Goal: Use online tool/utility: Utilize a website feature to perform a specific function

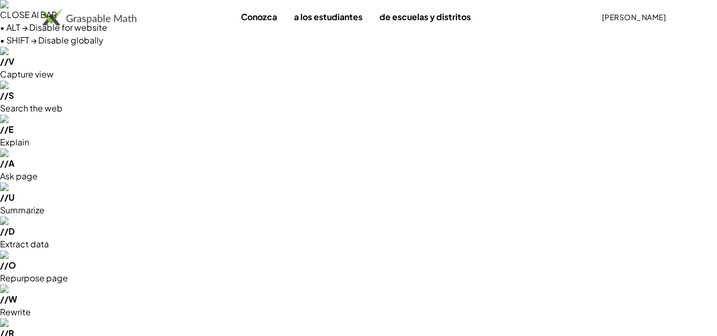
click at [639, 17] on font "[PERSON_NAME]" at bounding box center [634, 17] width 64 height 10
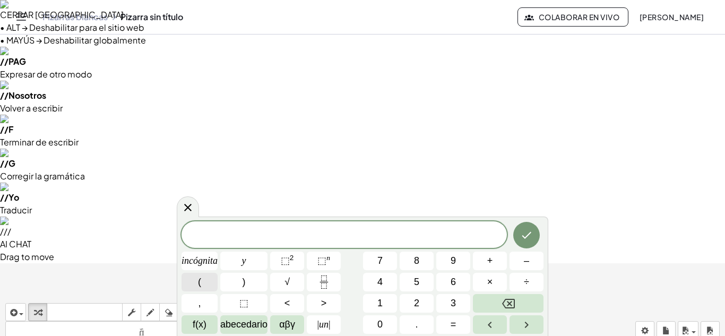
click at [199, 275] on span "(" at bounding box center [199, 282] width 3 height 14
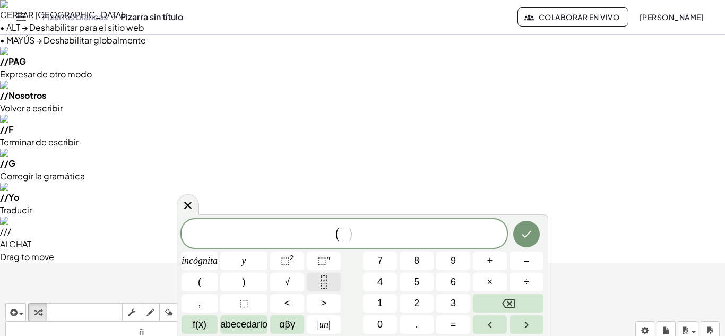
click at [329, 282] on icon "Fracción" at bounding box center [323, 281] width 13 height 13
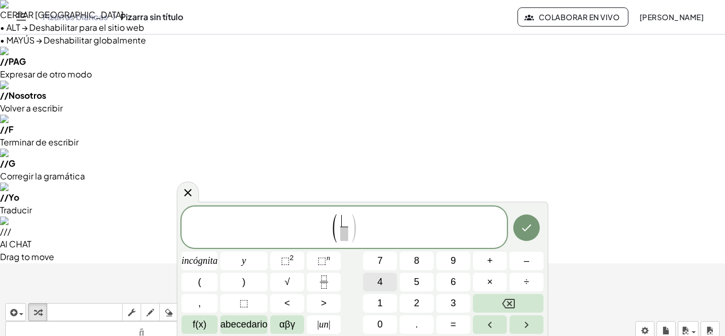
click at [392, 280] on button "4" at bounding box center [380, 282] width 34 height 19
click at [344, 231] on span "​" at bounding box center [344, 234] width 8 height 14
click at [411, 300] on button "2" at bounding box center [417, 303] width 34 height 19
click at [297, 281] on button "√" at bounding box center [287, 282] width 34 height 19
click at [516, 298] on button "Retroceso" at bounding box center [508, 303] width 71 height 19
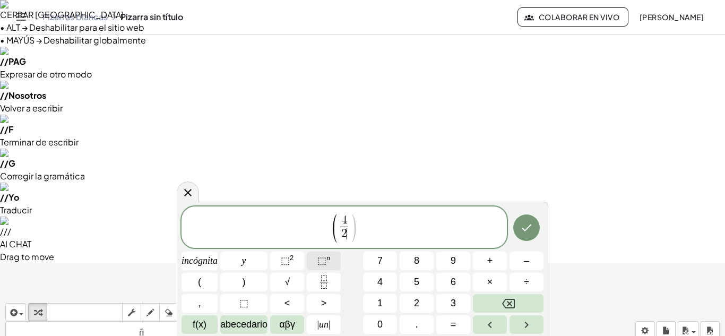
click at [318, 262] on font "⬚" at bounding box center [321, 260] width 9 height 11
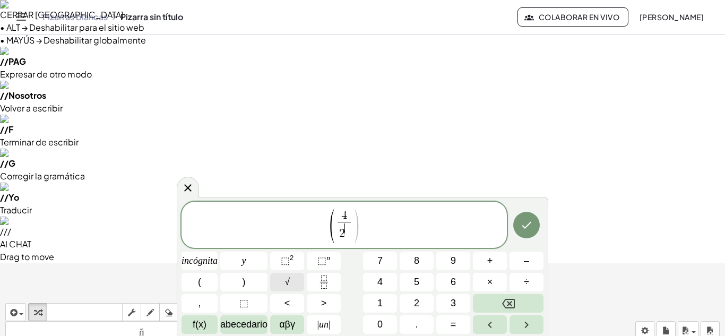
click at [294, 283] on button "√" at bounding box center [287, 282] width 34 height 19
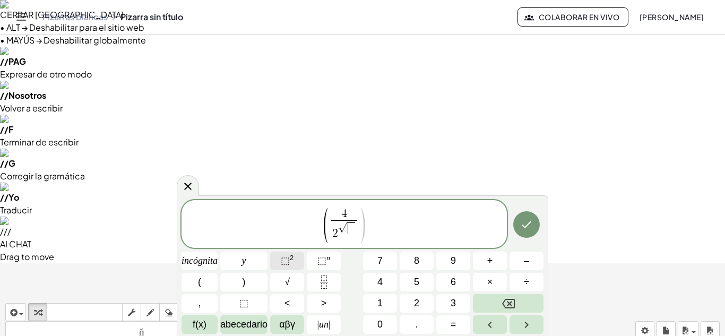
click at [281, 263] on font "⬚" at bounding box center [285, 260] width 9 height 11
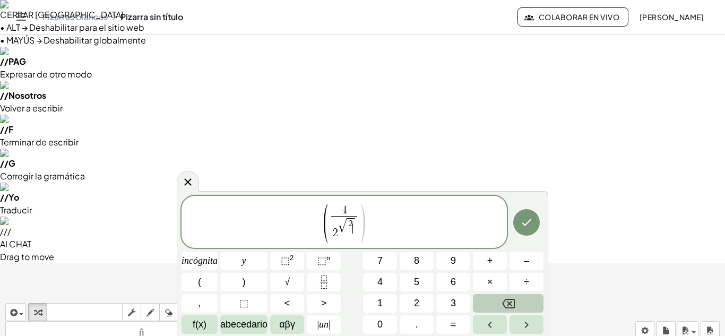
click at [516, 299] on button "Retroceso" at bounding box center [508, 303] width 71 height 19
click at [412, 298] on button "2" at bounding box center [417, 303] width 34 height 19
click at [374, 233] on span "( 4 2 √ 2 ​ ) ​" at bounding box center [344, 222] width 325 height 41
click at [356, 230] on span "2 √ 2 ​" at bounding box center [344, 228] width 26 height 24
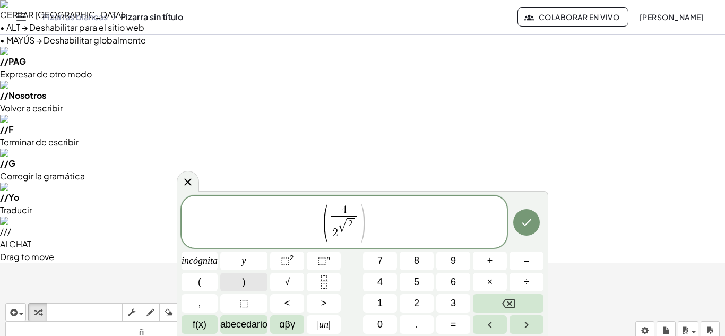
click at [261, 280] on button ")" at bounding box center [243, 282] width 47 height 19
click at [330, 260] on font "n" at bounding box center [328, 258] width 4 height 8
click at [426, 301] on button "2" at bounding box center [417, 303] width 34 height 19
click at [493, 268] on button "+" at bounding box center [490, 261] width 34 height 19
click at [300, 282] on button "√" at bounding box center [287, 282] width 34 height 19
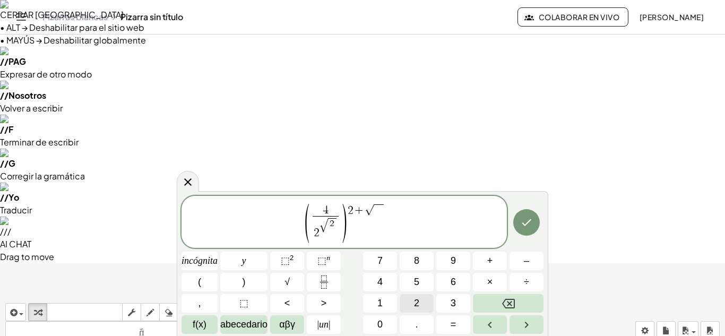
click at [406, 300] on button "2" at bounding box center [417, 303] width 34 height 19
click at [527, 219] on icon "Hecho" at bounding box center [526, 222] width 13 height 13
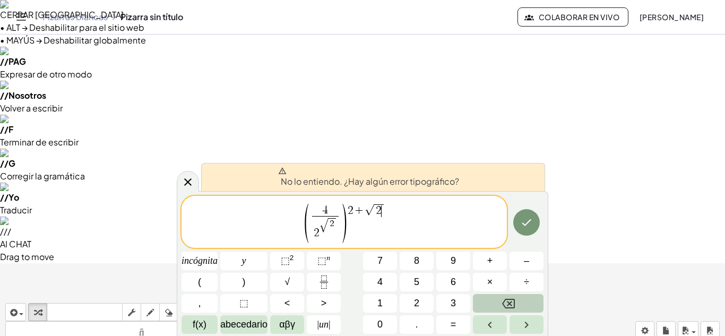
click at [517, 299] on button "Retroceso" at bounding box center [508, 303] width 71 height 19
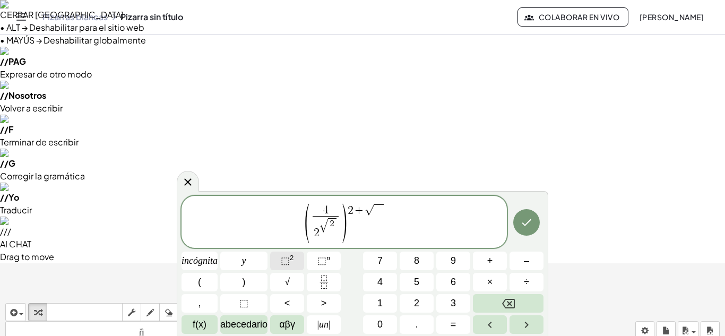
click at [295, 261] on button "⬚ 2" at bounding box center [287, 261] width 34 height 19
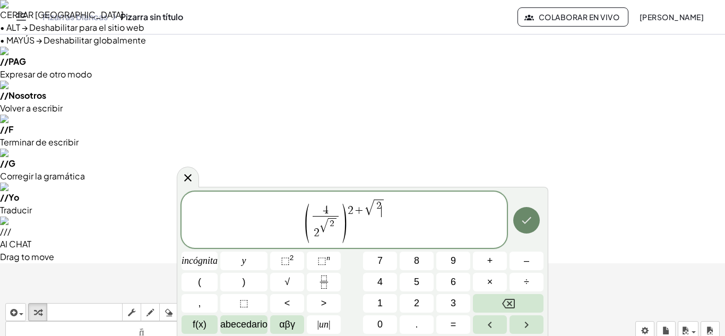
click at [524, 221] on icon "Hecho" at bounding box center [526, 220] width 13 height 13
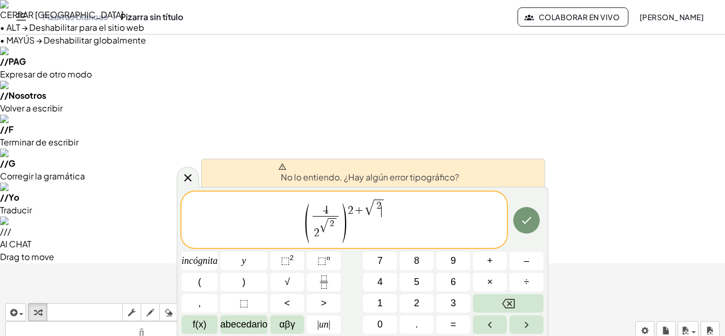
click at [338, 225] on span "√ 2" at bounding box center [329, 226] width 18 height 16
click at [525, 218] on icon "Hecho" at bounding box center [526, 220] width 13 height 13
click at [381, 245] on div "( 4 2 √ 2 ​ ) 2 + √ 2 ​" at bounding box center [344, 220] width 325 height 56
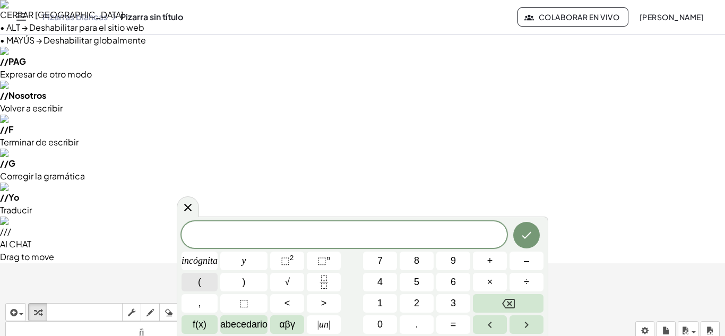
click at [215, 285] on button "(" at bounding box center [200, 282] width 36 height 19
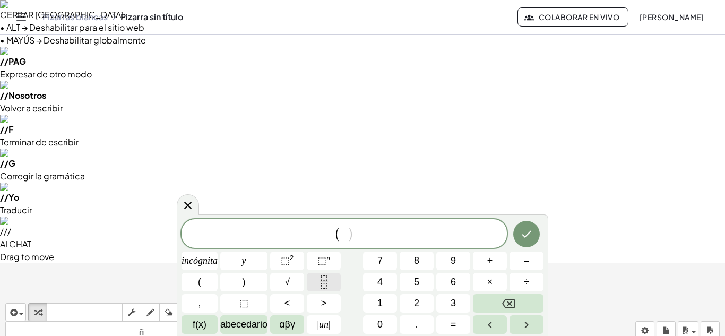
click at [320, 275] on icon "Fracción" at bounding box center [323, 281] width 13 height 13
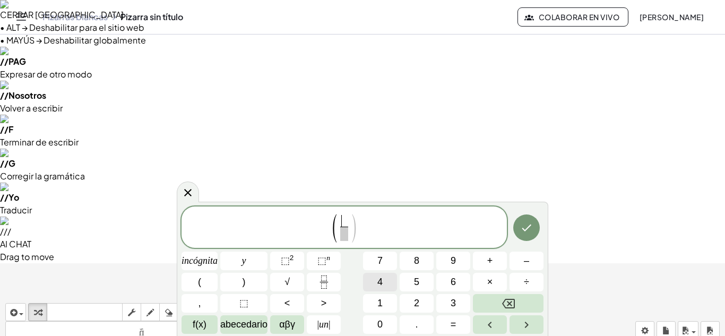
click at [390, 276] on button "4" at bounding box center [380, 282] width 34 height 19
click at [344, 232] on span at bounding box center [344, 234] width 8 height 14
click at [415, 303] on font "2" at bounding box center [416, 303] width 5 height 11
click at [321, 262] on font "⬚" at bounding box center [321, 260] width 9 height 11
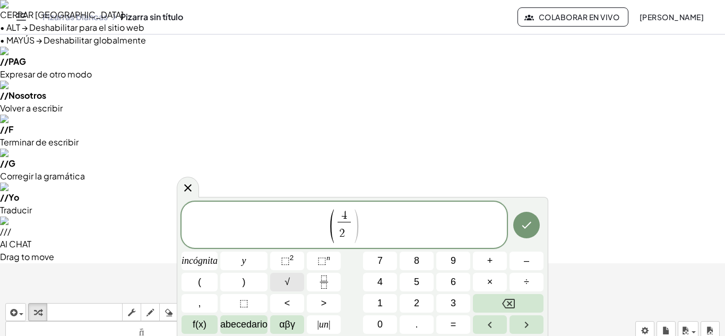
click at [286, 282] on font "√" at bounding box center [287, 282] width 5 height 11
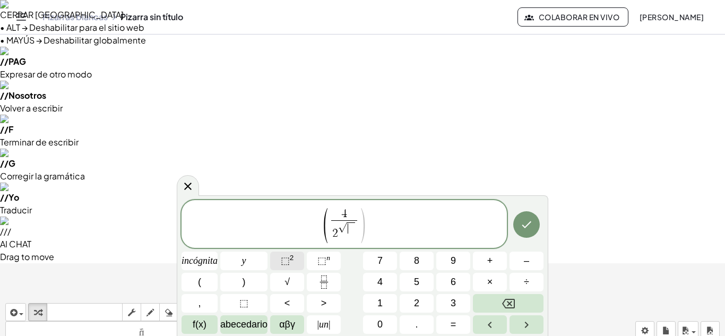
click at [287, 266] on span "⬚ 2" at bounding box center [287, 261] width 13 height 14
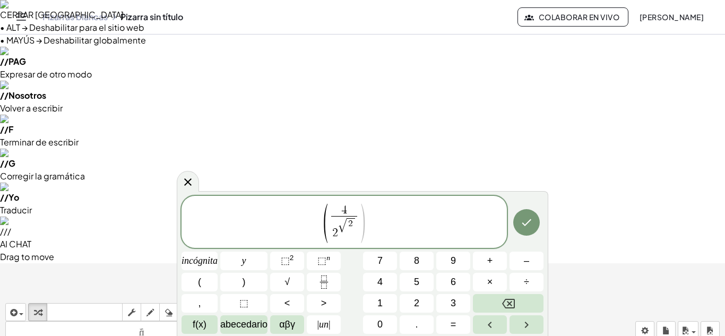
click at [368, 225] on span "( 4 2 √ 2 ​ ​ )" at bounding box center [344, 222] width 325 height 41
click at [365, 226] on span ")" at bounding box center [363, 224] width 8 height 44
click at [361, 217] on span ")" at bounding box center [363, 224] width 8 height 44
click at [249, 287] on button ")" at bounding box center [243, 282] width 47 height 19
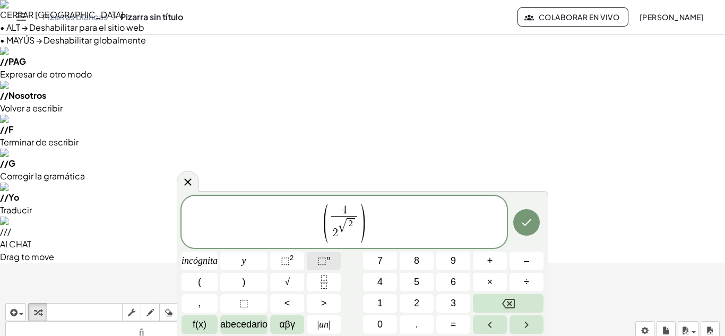
click at [334, 260] on button "⬚ n" at bounding box center [324, 261] width 34 height 19
click at [411, 299] on button "2" at bounding box center [417, 303] width 34 height 19
click at [495, 265] on button "+" at bounding box center [490, 261] width 34 height 19
click at [292, 282] on button "√" at bounding box center [287, 282] width 34 height 19
click at [415, 288] on span "5" at bounding box center [416, 282] width 5 height 14
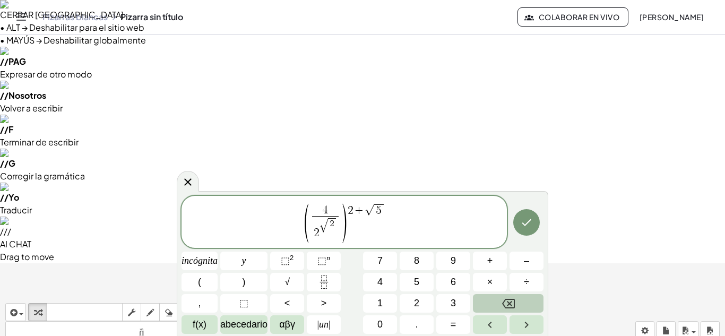
click at [525, 307] on button "Retroceso" at bounding box center [508, 303] width 71 height 19
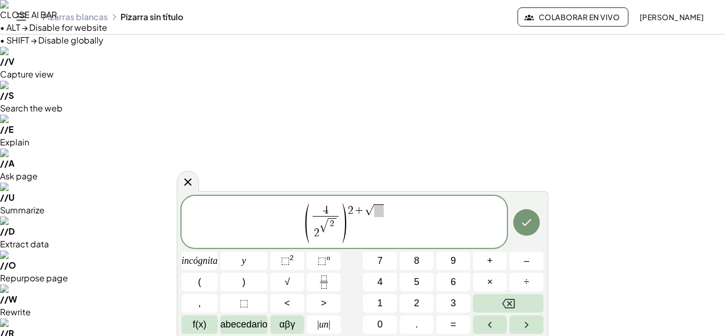
click at [425, 294] on div "( 4 2 √ 2 ​ ) 2 + √ incógnita y ⬚ 2 ⬚ n 7 8 9 + – ( ) √ 4 5 6 × ÷ , ⬚ < > 1 2 3…" at bounding box center [363, 265] width 362 height 138
click at [413, 307] on button "2" at bounding box center [417, 303] width 34 height 19
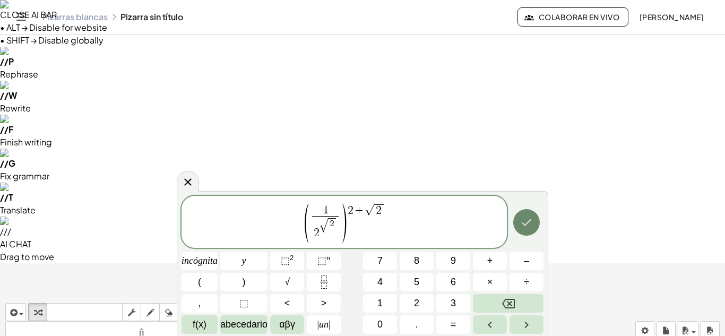
click at [520, 215] on button "Hecho" at bounding box center [526, 222] width 27 height 27
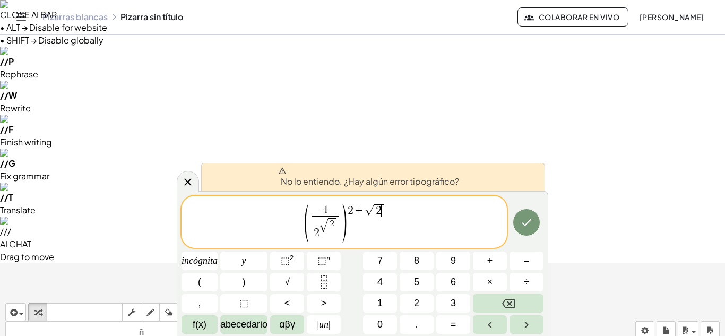
click at [338, 222] on span "2 √ 2" at bounding box center [325, 228] width 26 height 24
click at [334, 223] on span "2 ​" at bounding box center [332, 225] width 8 height 15
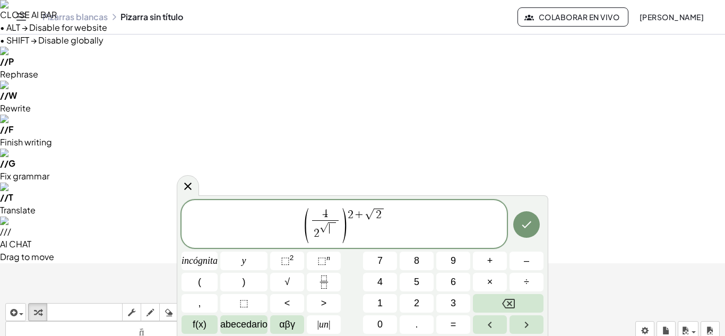
click at [408, 294] on div "( 4 2 √ ​ ​ ) 2 + √ 2 incógnita y ⬚ 2 ⬚ n 7 8 9 + – ( ) √ 4 5 6 × ÷ , ⬚ < > 1 2…" at bounding box center [363, 267] width 362 height 134
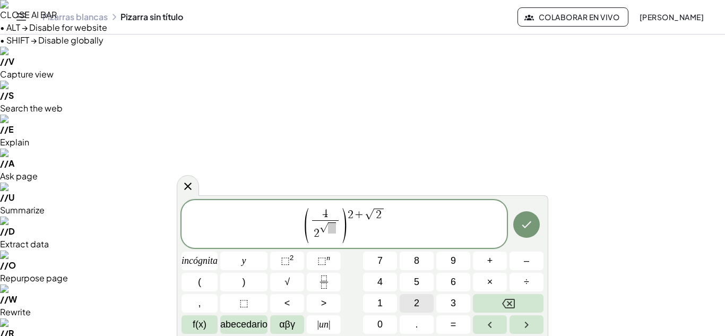
click at [421, 297] on button "2" at bounding box center [417, 303] width 34 height 19
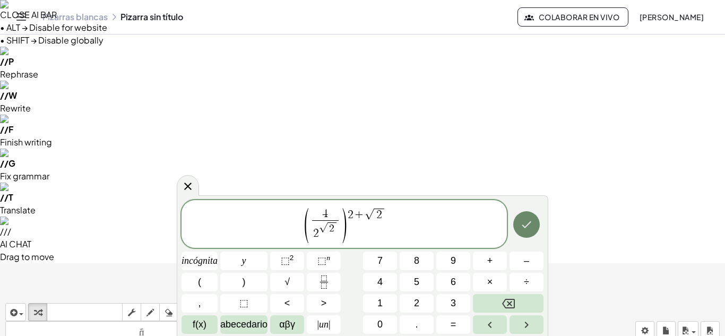
click at [518, 228] on button "Hecho" at bounding box center [526, 224] width 27 height 27
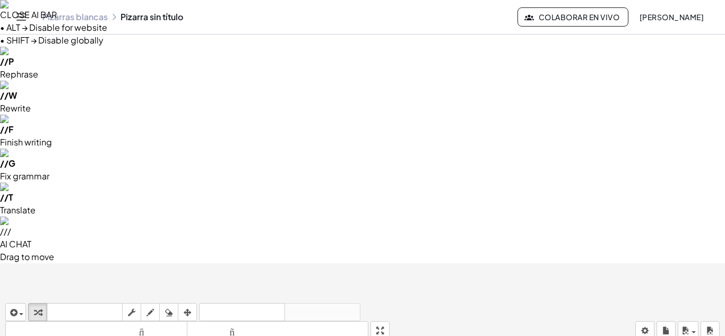
click at [184, 306] on icon "button" at bounding box center [187, 312] width 7 height 13
drag, startPoint x: 142, startPoint y: 264, endPoint x: 126, endPoint y: 141, distance: 123.6
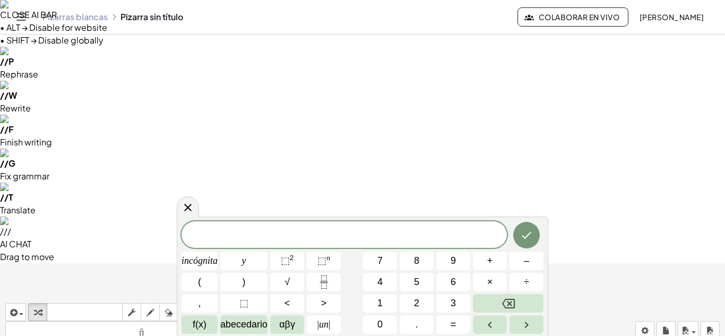
scroll to position [25, 0]
click at [189, 203] on icon at bounding box center [188, 207] width 13 height 13
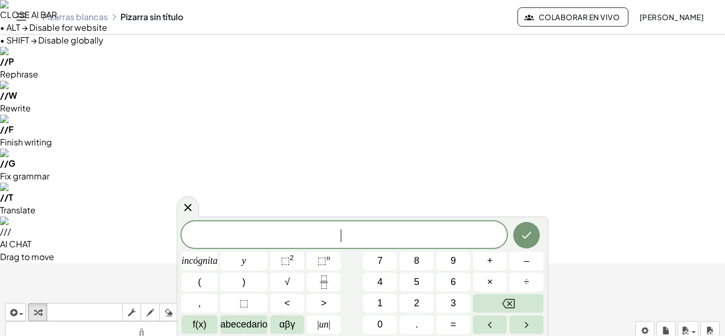
click at [210, 265] on font "incógnita" at bounding box center [200, 260] width 36 height 11
click at [288, 261] on font "⬚" at bounding box center [285, 260] width 9 height 11
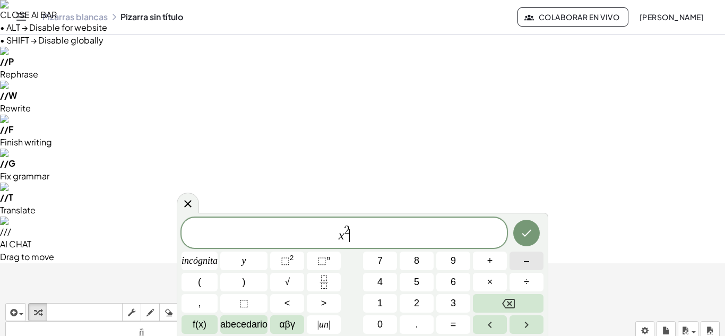
click at [527, 264] on font "–" at bounding box center [526, 260] width 5 height 11
click at [449, 259] on button "9" at bounding box center [453, 261] width 34 height 19
click at [460, 323] on button "=" at bounding box center [453, 324] width 34 height 19
click at [201, 279] on font "(" at bounding box center [199, 282] width 3 height 11
click at [197, 261] on font "incógnita" at bounding box center [200, 260] width 36 height 11
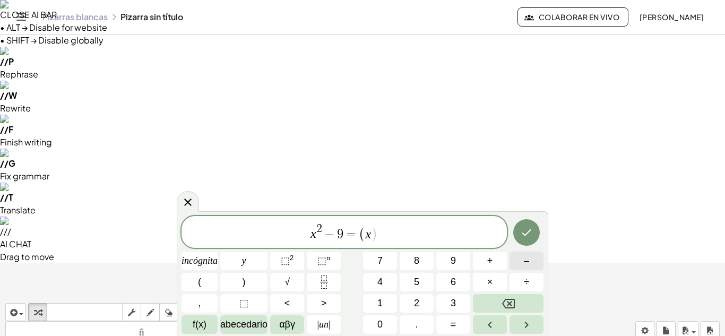
click at [524, 265] on font "–" at bounding box center [526, 260] width 5 height 11
click at [447, 299] on button "3" at bounding box center [453, 303] width 34 height 19
click at [248, 281] on button ")" at bounding box center [243, 282] width 47 height 19
click at [205, 273] on button "(" at bounding box center [200, 282] width 36 height 19
click at [496, 278] on button "×" at bounding box center [490, 282] width 34 height 19
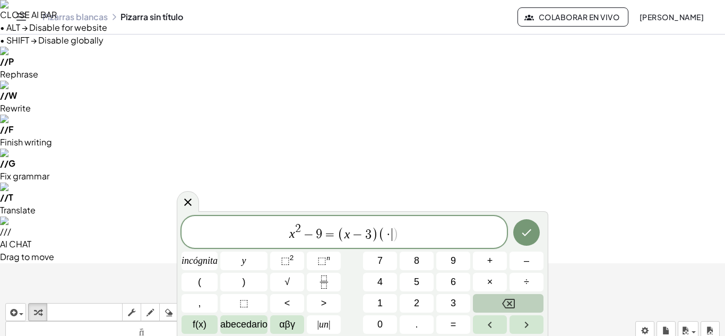
click at [516, 302] on button "Retroceso" at bounding box center [508, 303] width 71 height 19
click at [487, 282] on font "×" at bounding box center [490, 282] width 6 height 11
click at [521, 310] on button "Retroceso" at bounding box center [508, 303] width 71 height 19
click at [202, 261] on font "incógnita" at bounding box center [200, 260] width 36 height 11
click at [498, 260] on button "+" at bounding box center [490, 261] width 34 height 19
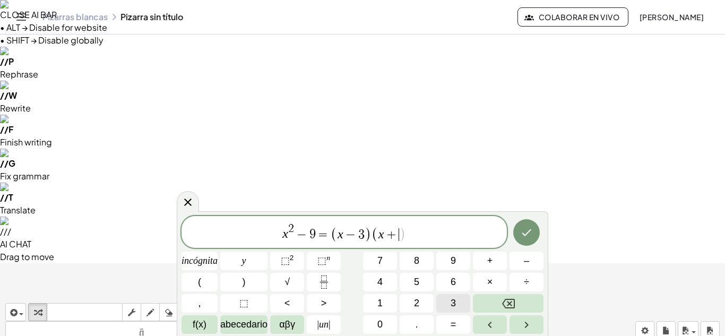
click at [454, 304] on font "3" at bounding box center [453, 303] width 5 height 11
click at [256, 278] on button ")" at bounding box center [243, 282] width 47 height 19
click at [515, 231] on button "Hecho" at bounding box center [526, 232] width 27 height 27
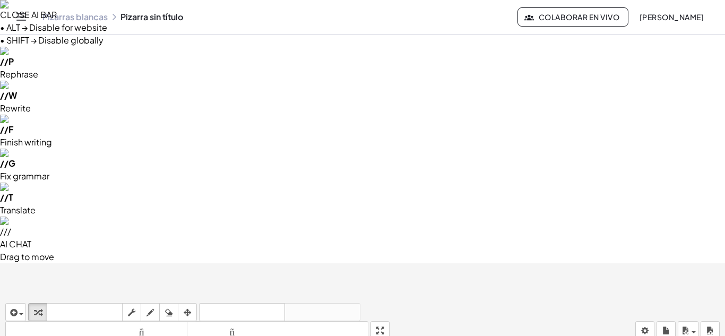
drag, startPoint x: 294, startPoint y: 179, endPoint x: 301, endPoint y: 182, distance: 7.9
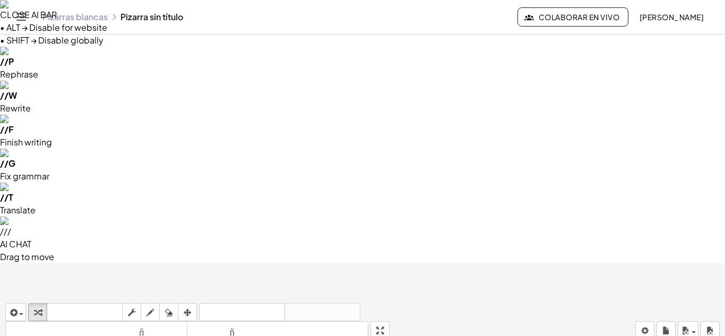
drag, startPoint x: 283, startPoint y: 176, endPoint x: 344, endPoint y: 175, distance: 60.5
drag, startPoint x: 299, startPoint y: 210, endPoint x: 375, endPoint y: 214, distance: 76.6
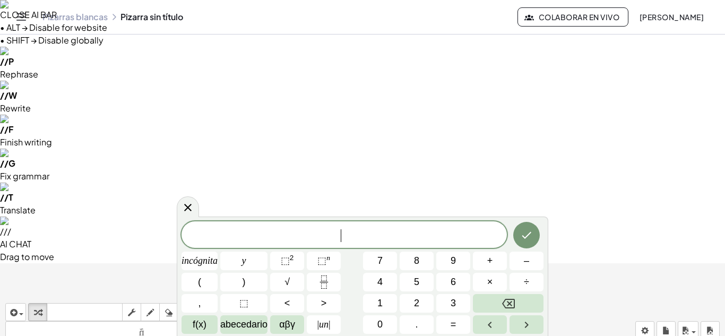
click at [205, 282] on button "(" at bounding box center [200, 282] width 36 height 19
click at [207, 266] on span "incógnita" at bounding box center [200, 261] width 36 height 14
click at [524, 262] on font "–" at bounding box center [526, 260] width 5 height 11
click at [463, 299] on button "3" at bounding box center [453, 303] width 34 height 19
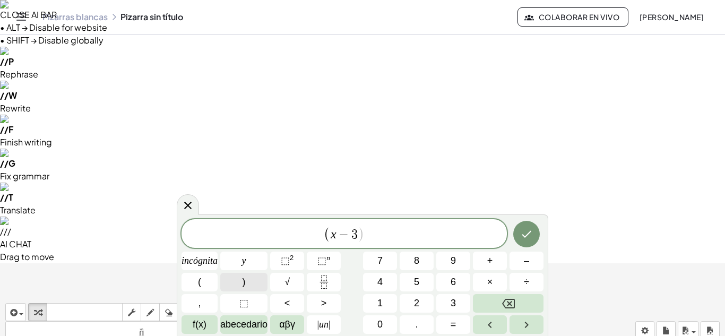
click at [252, 286] on button ")" at bounding box center [243, 282] width 47 height 19
click at [193, 281] on button "(" at bounding box center [200, 282] width 36 height 19
click at [205, 262] on font "incógnita" at bounding box center [200, 260] width 36 height 11
click at [494, 258] on button "+" at bounding box center [490, 261] width 34 height 19
click at [454, 299] on font "3" at bounding box center [453, 303] width 5 height 11
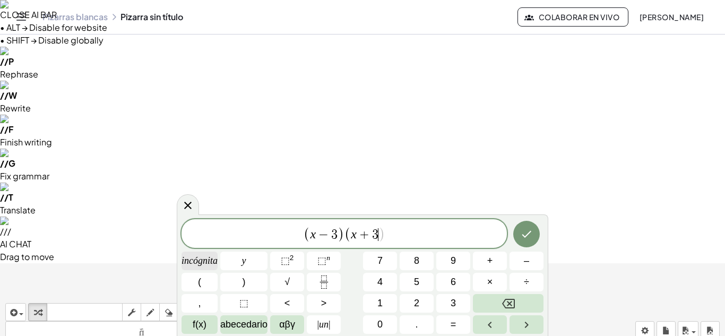
click at [210, 256] on font "incógnita" at bounding box center [200, 260] width 36 height 11
click at [521, 303] on button "Retroceso" at bounding box center [508, 303] width 71 height 19
click at [249, 283] on button ")" at bounding box center [243, 282] width 47 height 19
click at [525, 226] on button "Hecho" at bounding box center [526, 234] width 27 height 27
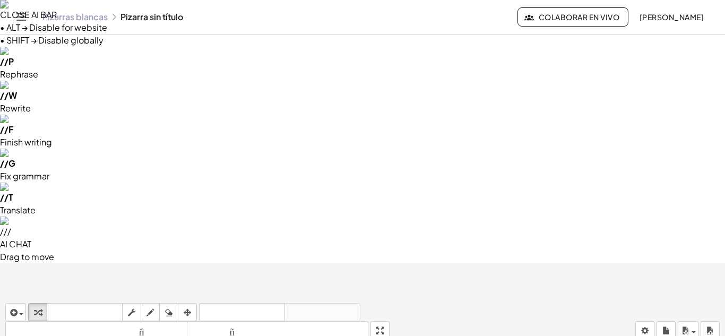
drag, startPoint x: 224, startPoint y: 173, endPoint x: 283, endPoint y: 182, distance: 60.1
drag, startPoint x: 219, startPoint y: 170, endPoint x: 282, endPoint y: 173, distance: 62.7
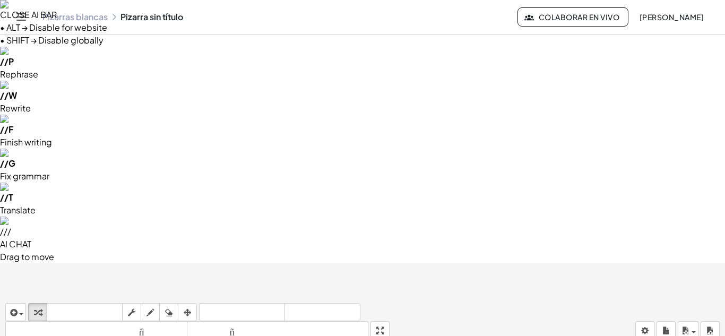
drag, startPoint x: 232, startPoint y: 205, endPoint x: 329, endPoint y: 206, distance: 96.6
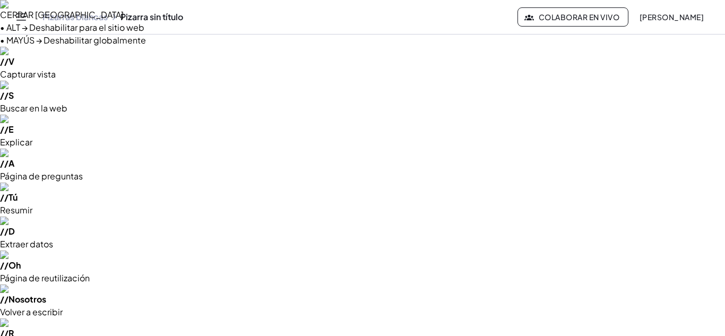
drag, startPoint x: 306, startPoint y: 297, endPoint x: 303, endPoint y: 237, distance: 60.1
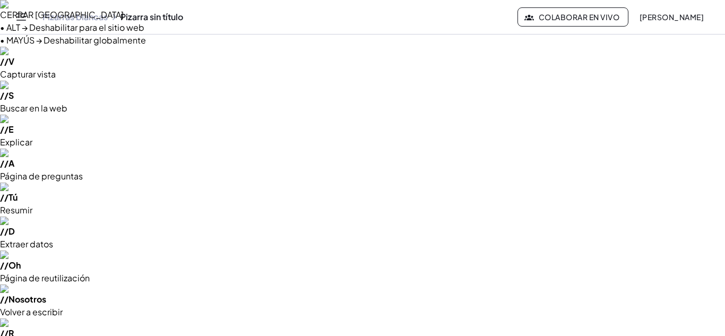
drag, startPoint x: 289, startPoint y: 225, endPoint x: 295, endPoint y: 317, distance: 92.0
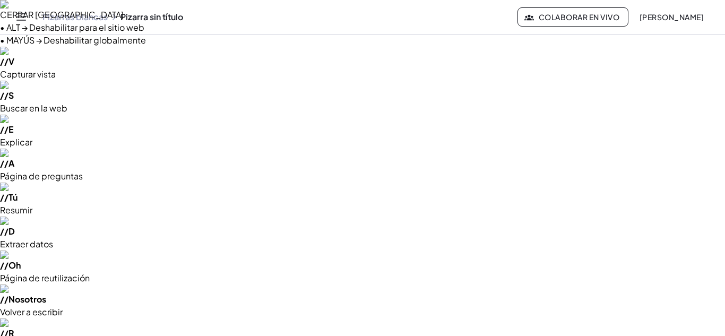
drag, startPoint x: 256, startPoint y: 181, endPoint x: 376, endPoint y: 184, distance: 119.5
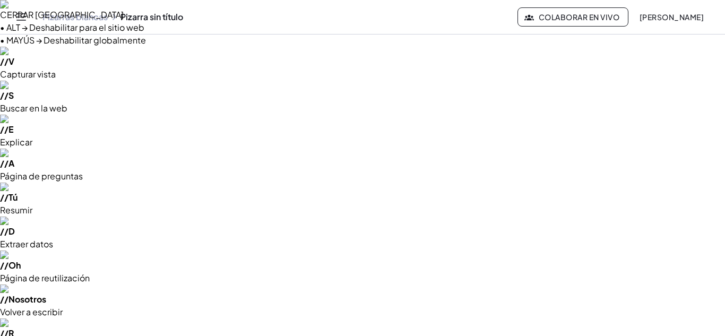
drag, startPoint x: 343, startPoint y: 165, endPoint x: 227, endPoint y: 158, distance: 116.5
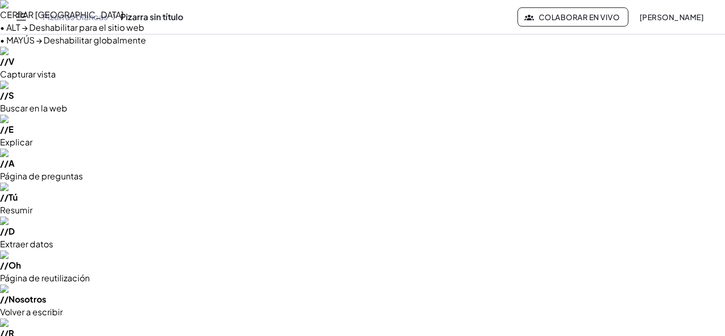
click at [0, 0] on span at bounding box center [0, 0] width 0 height 0
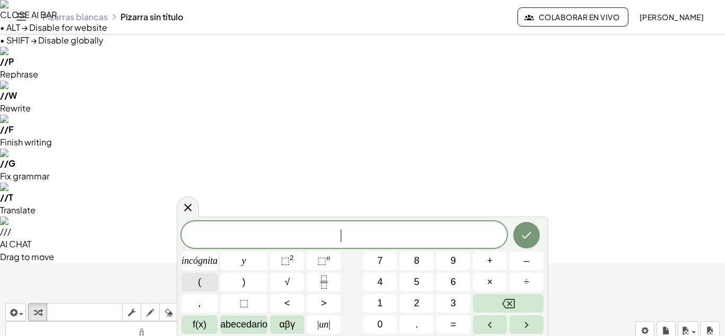
click at [209, 284] on button "(" at bounding box center [200, 282] width 36 height 19
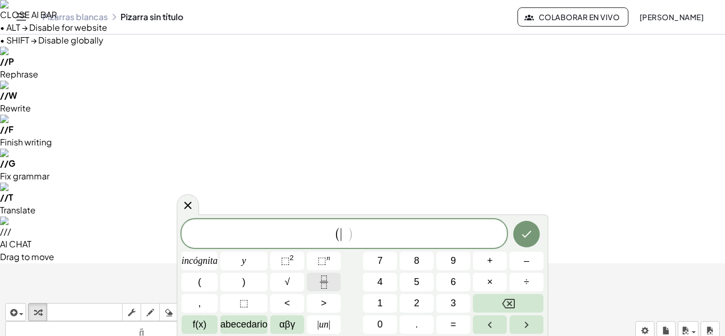
click at [322, 280] on icon "Fracción" at bounding box center [323, 281] width 13 height 13
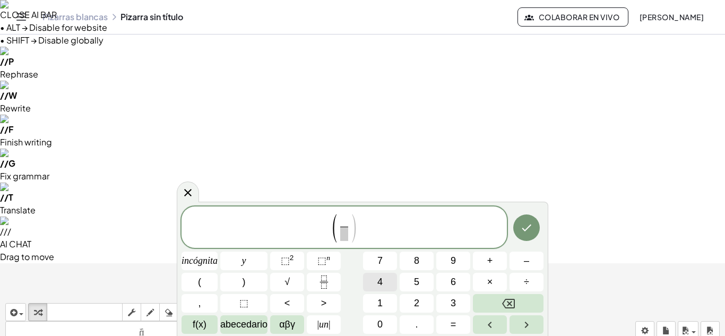
click at [385, 283] on button "4" at bounding box center [380, 282] width 34 height 19
click at [346, 237] on span "​" at bounding box center [344, 234] width 8 height 14
click at [418, 303] on font "2" at bounding box center [416, 303] width 5 height 11
click at [295, 279] on button "√" at bounding box center [287, 282] width 34 height 19
click at [413, 299] on button "2" at bounding box center [417, 303] width 34 height 19
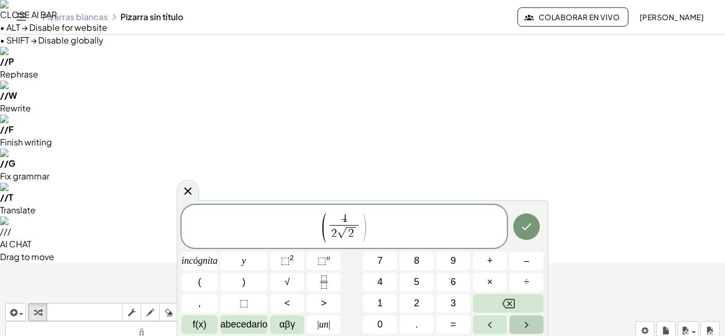
click at [523, 321] on icon "Flecha derecha" at bounding box center [526, 324] width 13 height 13
click at [258, 279] on button ")" at bounding box center [243, 282] width 47 height 19
click at [419, 308] on font "2" at bounding box center [416, 303] width 5 height 11
click at [497, 261] on button "+" at bounding box center [490, 261] width 34 height 19
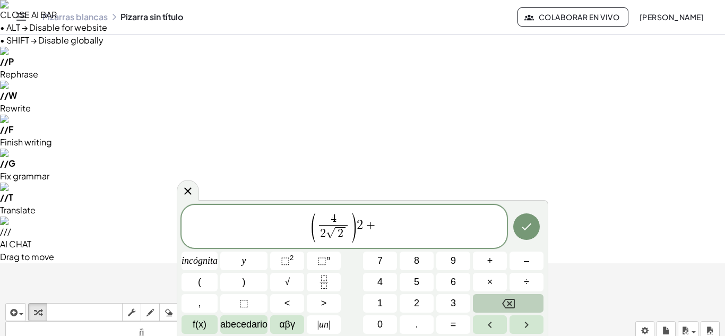
click at [527, 298] on button "Retroceso" at bounding box center [508, 303] width 71 height 19
click at [527, 301] on button "Retroceso" at bounding box center [508, 303] width 71 height 19
click at [335, 257] on button "⬚ n" at bounding box center [324, 261] width 34 height 19
click at [425, 299] on button "2" at bounding box center [417, 303] width 34 height 19
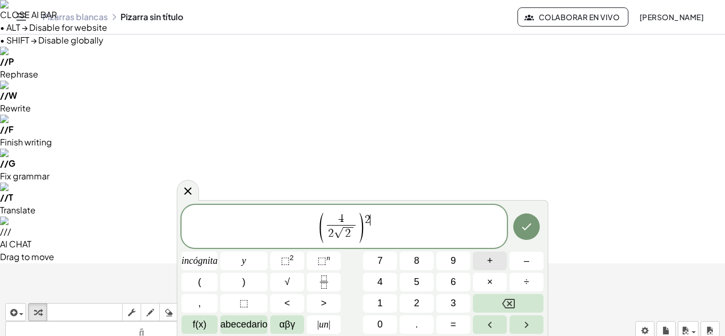
click at [490, 261] on font "+" at bounding box center [490, 260] width 6 height 11
click at [298, 283] on button "√" at bounding box center [287, 282] width 34 height 19
click at [420, 311] on button "2" at bounding box center [417, 303] width 34 height 19
click at [531, 228] on icon "Hecho" at bounding box center [526, 226] width 13 height 13
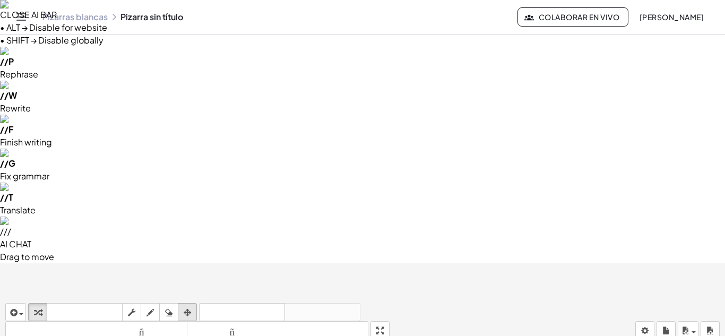
click at [191, 306] on icon "button" at bounding box center [187, 312] width 7 height 13
drag, startPoint x: 493, startPoint y: 269, endPoint x: 461, endPoint y: 132, distance: 140.6
click at [45, 303] on button "transformar" at bounding box center [37, 312] width 19 height 18
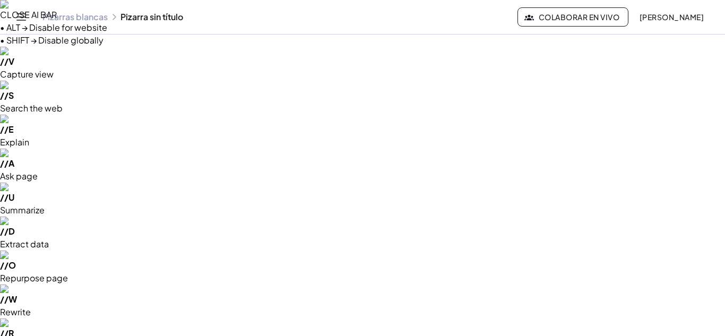
drag, startPoint x: 390, startPoint y: 71, endPoint x: 390, endPoint y: 117, distance: 46.2
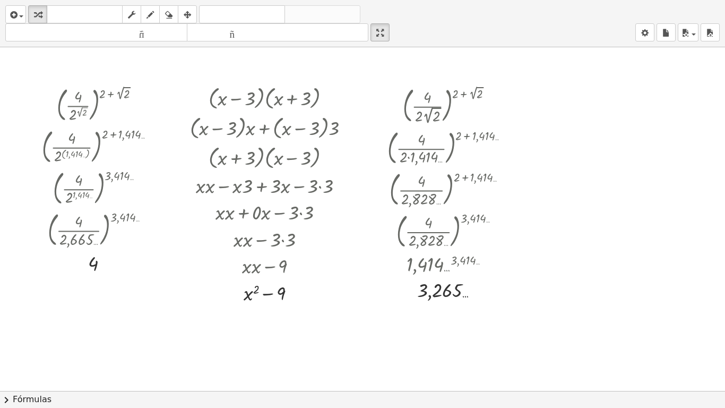
click at [598, 96] on div at bounding box center [362, 390] width 725 height 687
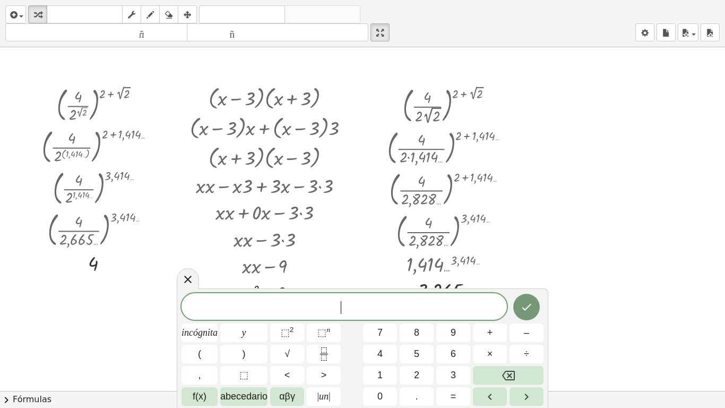
click at [598, 96] on div at bounding box center [362, 390] width 725 height 687
click at [312, 192] on div at bounding box center [274, 184] width 178 height 27
click at [392, 0] on html "CLOSE AI BAR • ALT → Disable for website • SHIFT → Disable globally // V Captur…" at bounding box center [362, 403] width 725 height 807
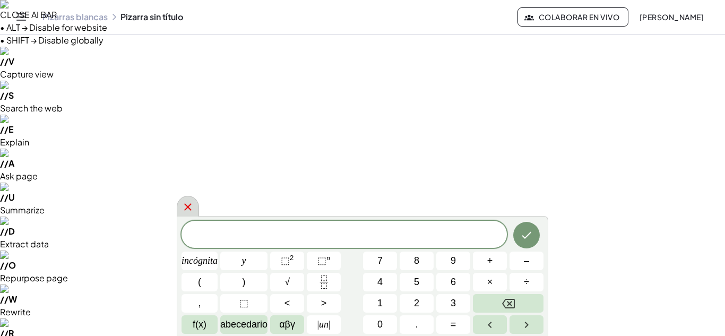
click at [187, 207] on icon at bounding box center [187, 206] width 7 height 7
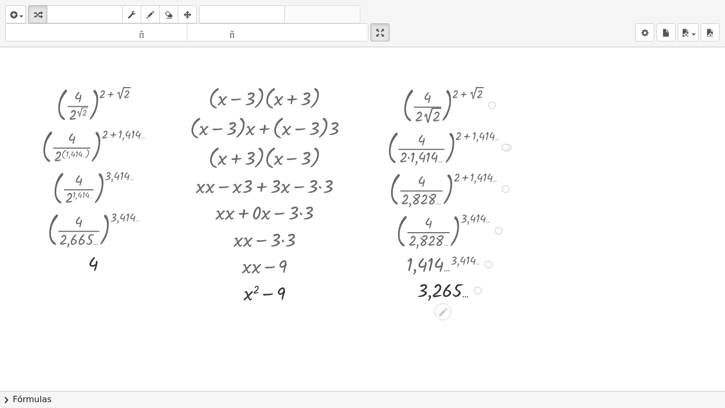
drag, startPoint x: 437, startPoint y: 177, endPoint x: 497, endPoint y: 200, distance: 64.5
click at [497, 200] on div at bounding box center [452, 187] width 154 height 41
click at [386, 78] on div at bounding box center [362, 390] width 725 height 687
drag, startPoint x: 384, startPoint y: 32, endPoint x: 384, endPoint y: -14, distance: 46.2
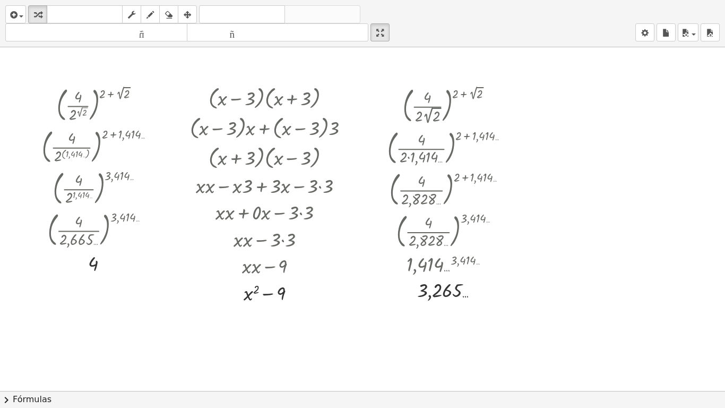
click at [384, 0] on html "CLOSE AI BAR • ALT → Disable for website • SHIFT → Disable globally // V Captur…" at bounding box center [362, 403] width 725 height 807
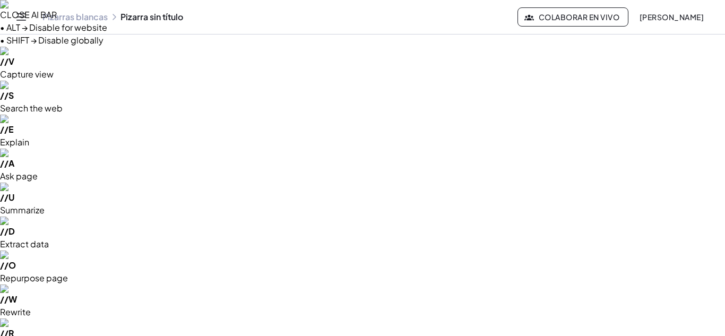
drag, startPoint x: 470, startPoint y: 213, endPoint x: 658, endPoint y: 196, distance: 188.1
drag, startPoint x: 300, startPoint y: 252, endPoint x: 490, endPoint y: 231, distance: 190.7
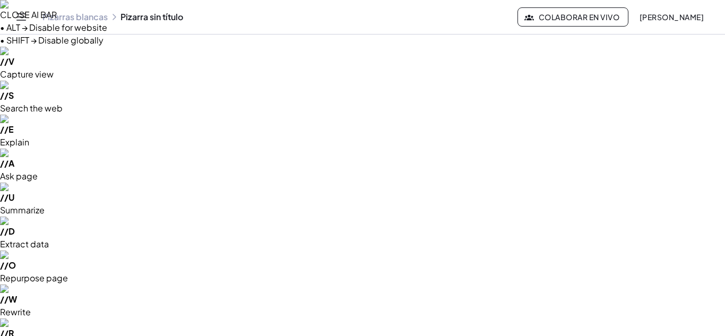
drag, startPoint x: 143, startPoint y: 208, endPoint x: 124, endPoint y: 179, distance: 35.2
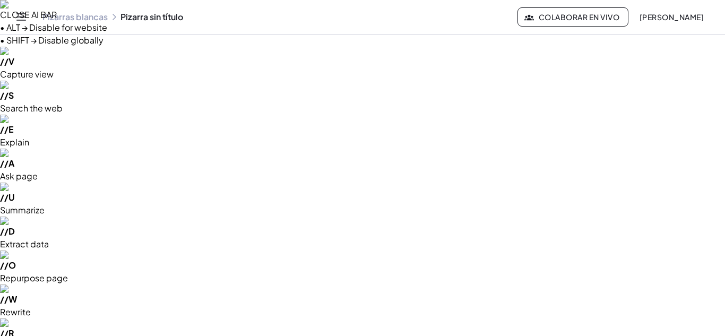
drag, startPoint x: 159, startPoint y: 98, endPoint x: 159, endPoint y: 110, distance: 12.2
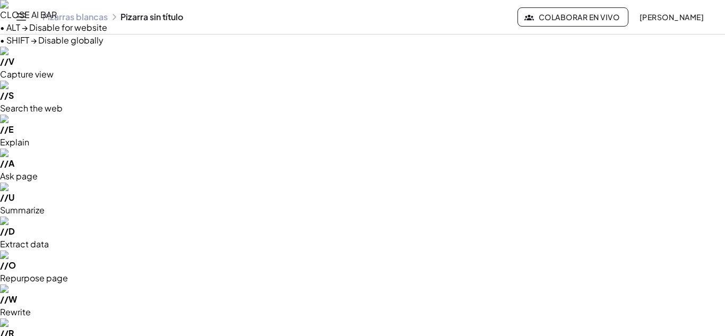
drag, startPoint x: 152, startPoint y: 99, endPoint x: 171, endPoint y: 99, distance: 19.1
drag, startPoint x: 155, startPoint y: 87, endPoint x: 161, endPoint y: 94, distance: 9.0
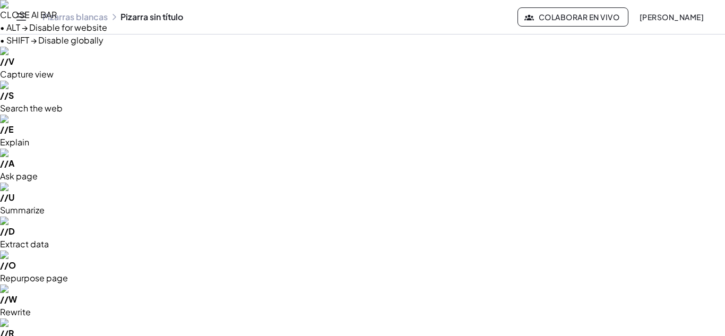
drag, startPoint x: 160, startPoint y: 87, endPoint x: 155, endPoint y: 92, distance: 7.9
drag, startPoint x: 165, startPoint y: 88, endPoint x: 170, endPoint y: 91, distance: 6.5
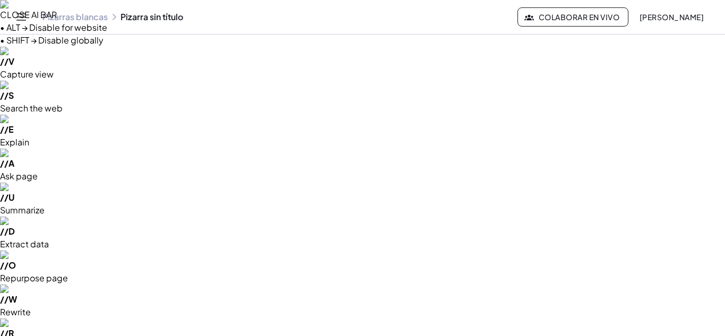
drag, startPoint x: 157, startPoint y: 104, endPoint x: 164, endPoint y: 112, distance: 10.9
drag, startPoint x: 157, startPoint y: 109, endPoint x: 163, endPoint y: 104, distance: 8.0
drag, startPoint x: 170, startPoint y: 104, endPoint x: 171, endPoint y: 111, distance: 7.6
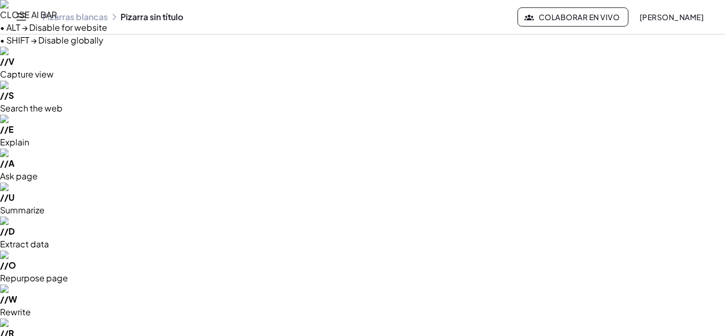
drag, startPoint x: 195, startPoint y: 90, endPoint x: 204, endPoint y: 101, distance: 14.7
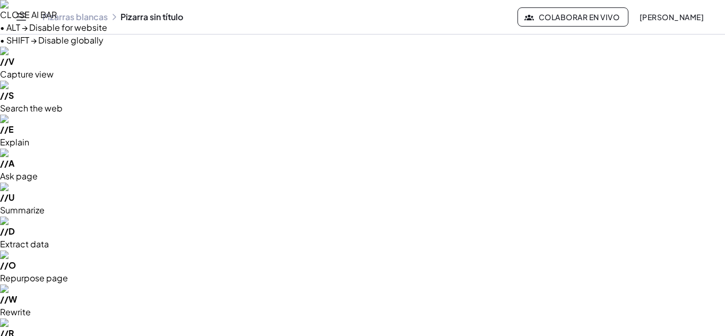
drag, startPoint x: 193, startPoint y: 100, endPoint x: 203, endPoint y: 88, distance: 15.8
drag, startPoint x: 211, startPoint y: 88, endPoint x: 214, endPoint y: 93, distance: 6.7
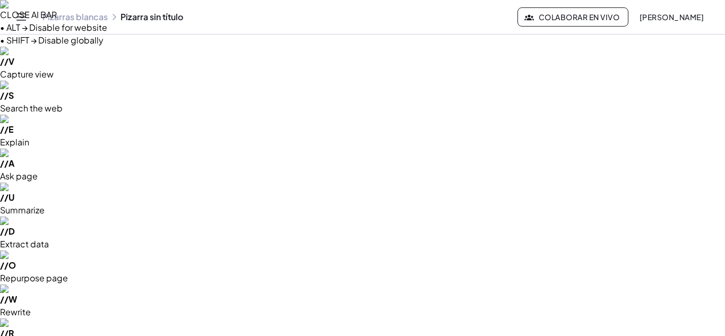
drag, startPoint x: 231, startPoint y: 86, endPoint x: 231, endPoint y: 94, distance: 8.5
drag, startPoint x: 267, startPoint y: 87, endPoint x: 277, endPoint y: 98, distance: 14.7
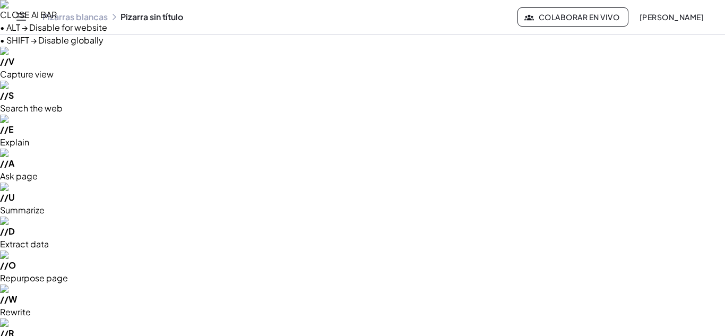
drag, startPoint x: 265, startPoint y: 97, endPoint x: 276, endPoint y: 87, distance: 14.3
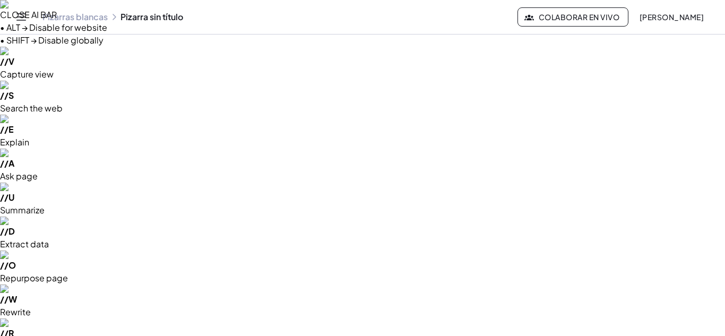
drag, startPoint x: 149, startPoint y: 133, endPoint x: 153, endPoint y: 142, distance: 9.5
drag, startPoint x: 169, startPoint y: 131, endPoint x: 168, endPoint y: 151, distance: 19.7
drag, startPoint x: 174, startPoint y: 136, endPoint x: 182, endPoint y: 145, distance: 12.1
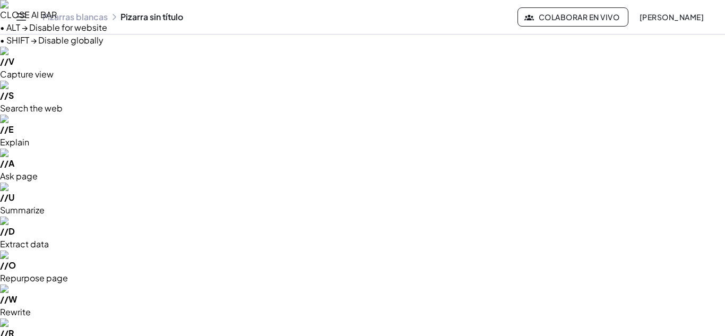
drag, startPoint x: 175, startPoint y: 145, endPoint x: 181, endPoint y: 135, distance: 11.5
drag, startPoint x: 194, startPoint y: 130, endPoint x: 197, endPoint y: 148, distance: 18.3
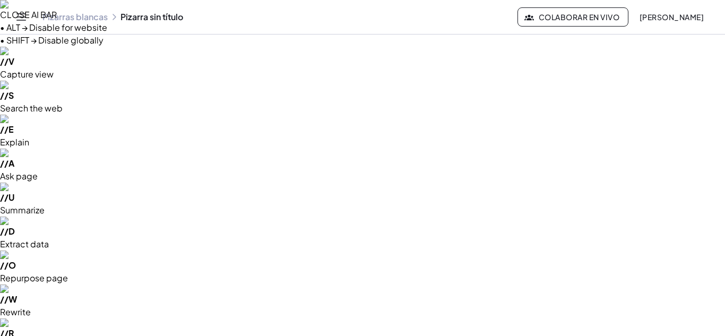
drag, startPoint x: 200, startPoint y: 131, endPoint x: 201, endPoint y: 138, distance: 7.6
drag, startPoint x: 219, startPoint y: 140, endPoint x: 225, endPoint y: 140, distance: 5.8
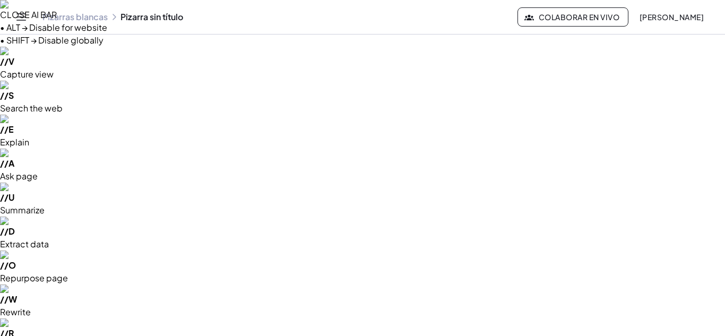
drag, startPoint x: 232, startPoint y: 131, endPoint x: 242, endPoint y: 142, distance: 14.8
drag, startPoint x: 232, startPoint y: 142, endPoint x: 241, endPoint y: 130, distance: 15.2
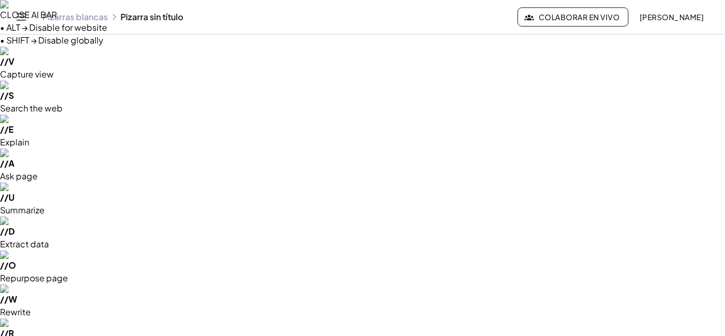
drag, startPoint x: 150, startPoint y: 173, endPoint x: 152, endPoint y: 184, distance: 11.3
drag, startPoint x: 166, startPoint y: 171, endPoint x: 175, endPoint y: 182, distance: 13.9
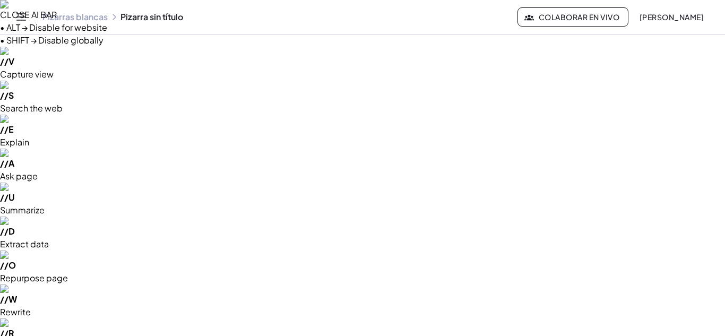
drag, startPoint x: 166, startPoint y: 182, endPoint x: 173, endPoint y: 170, distance: 13.1
drag, startPoint x: 190, startPoint y: 176, endPoint x: 199, endPoint y: 176, distance: 8.5
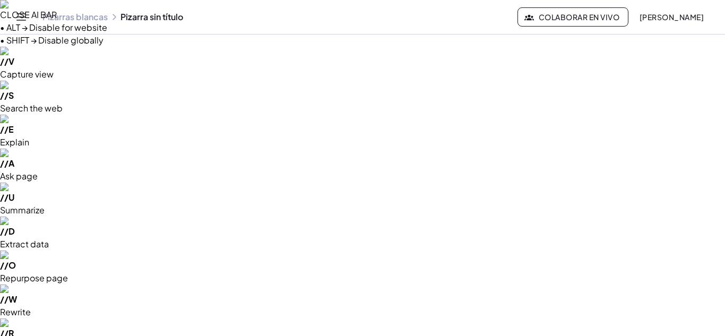
drag, startPoint x: 215, startPoint y: 169, endPoint x: 214, endPoint y: 181, distance: 11.7
drag, startPoint x: 246, startPoint y: 164, endPoint x: 246, endPoint y: 177, distance: 13.3
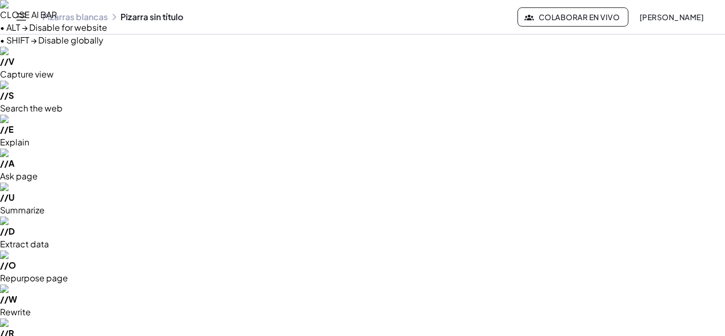
drag, startPoint x: 249, startPoint y: 170, endPoint x: 255, endPoint y: 176, distance: 7.9
drag, startPoint x: 251, startPoint y: 175, endPoint x: 254, endPoint y: 169, distance: 5.9
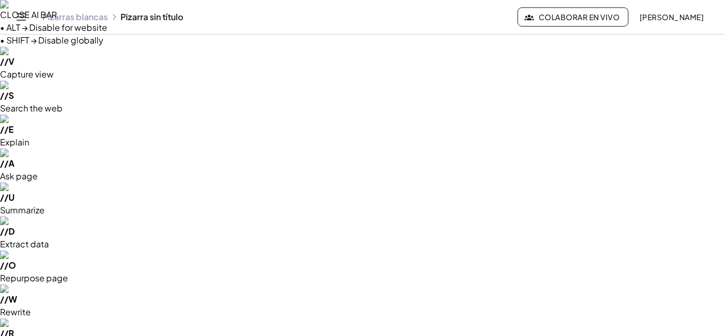
drag, startPoint x: 268, startPoint y: 168, endPoint x: 266, endPoint y: 176, distance: 8.6
drag, startPoint x: 272, startPoint y: 160, endPoint x: 275, endPoint y: 177, distance: 17.3
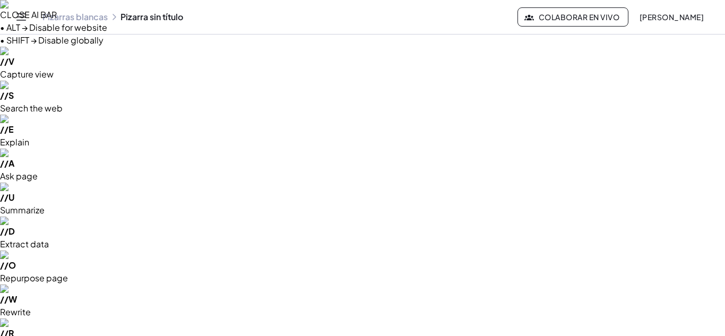
drag, startPoint x: 292, startPoint y: 160, endPoint x: 292, endPoint y: 175, distance: 15.4
drag, startPoint x: 298, startPoint y: 165, endPoint x: 300, endPoint y: 172, distance: 7.2
drag, startPoint x: 296, startPoint y: 173, endPoint x: 300, endPoint y: 165, distance: 8.3
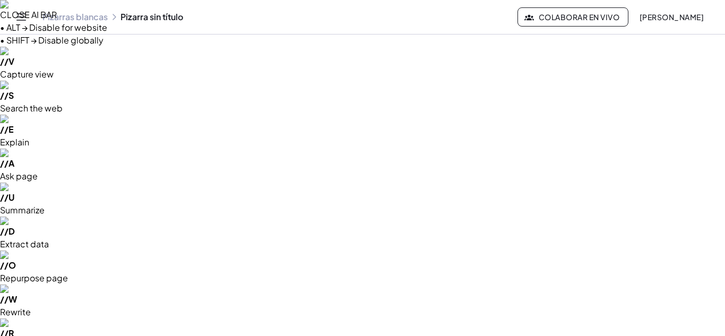
drag, startPoint x: 308, startPoint y: 165, endPoint x: 308, endPoint y: 171, distance: 6.9
drag, startPoint x: 304, startPoint y: 170, endPoint x: 311, endPoint y: 169, distance: 6.9
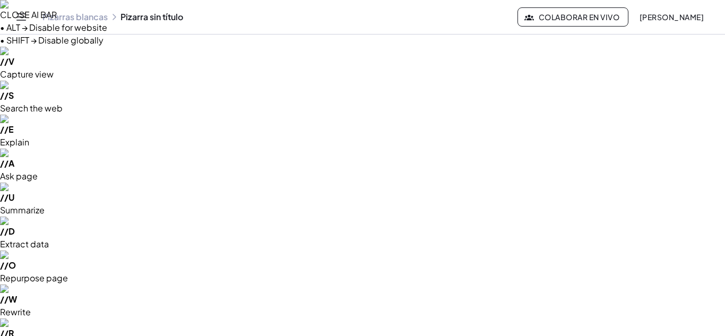
drag, startPoint x: 315, startPoint y: 167, endPoint x: 316, endPoint y: 175, distance: 8.0
drag, startPoint x: 326, startPoint y: 160, endPoint x: 329, endPoint y: 173, distance: 13.4
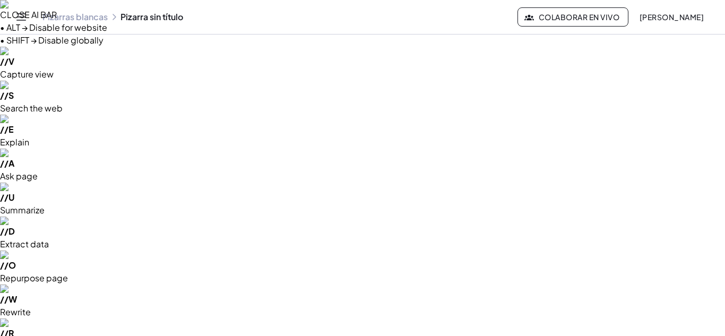
scroll to position [0, 3]
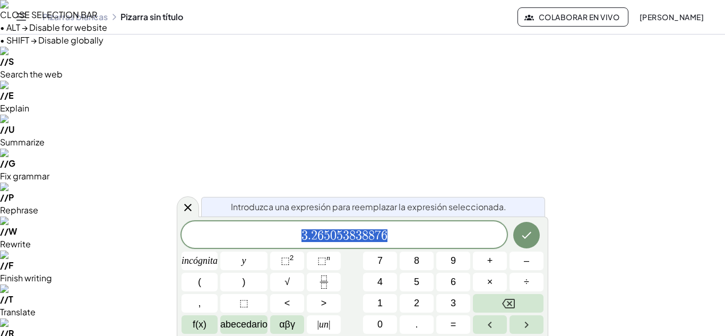
scroll to position [17, 0]
click at [528, 239] on icon "Hecho" at bounding box center [526, 235] width 13 height 13
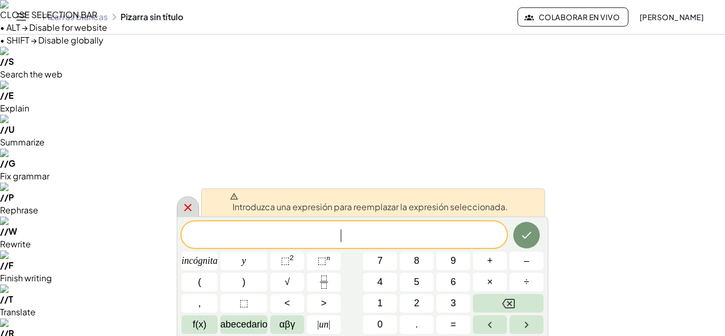
click at [181, 210] on div at bounding box center [188, 206] width 22 height 21
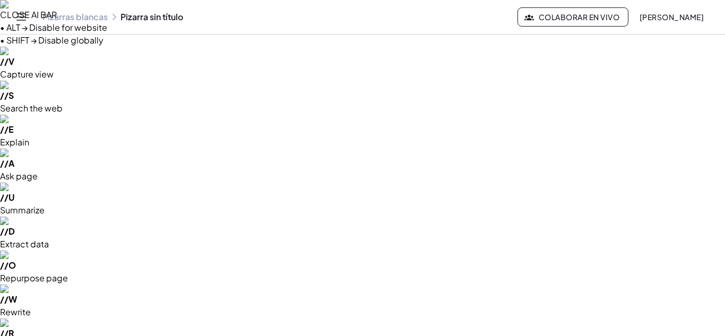
scroll to position [0, 0]
drag, startPoint x: 384, startPoint y: 65, endPoint x: 384, endPoint y: 111, distance: 46.2
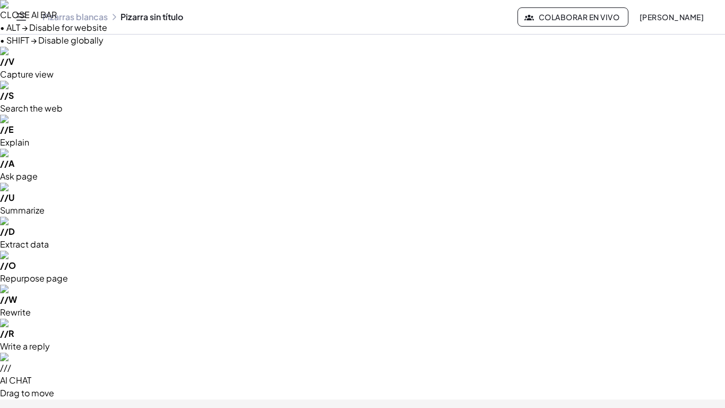
click at [391, 0] on html "CLOSE AI BAR • ALT → Disable for website • SHIFT → Disable globally // V Captur…" at bounding box center [362, 403] width 725 height 807
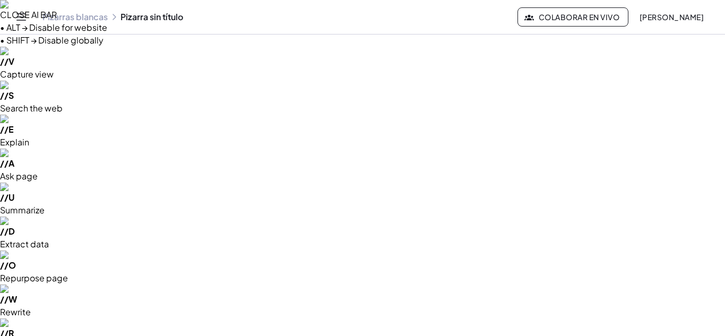
drag, startPoint x: 449, startPoint y: 154, endPoint x: 383, endPoint y: 142, distance: 67.0
drag, startPoint x: 605, startPoint y: 166, endPoint x: 490, endPoint y: 146, distance: 116.8
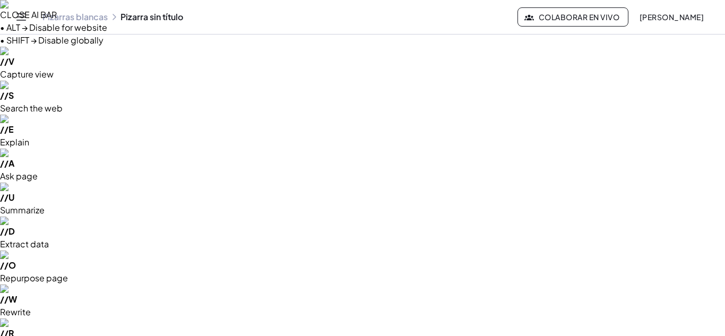
click at [0, 0] on div "incógnita y ⬚ 2 ⬚ n 7 8 9 + – ( ) √ 4 5 6 × ÷ , ⬚ < > 1 2 3 f(x) abecedario αβγ…" at bounding box center [0, 0] width 0 height 0
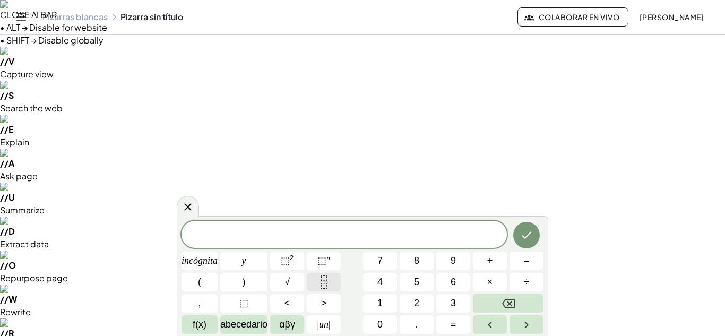
click at [323, 278] on icon "Fracción" at bounding box center [323, 281] width 13 height 13
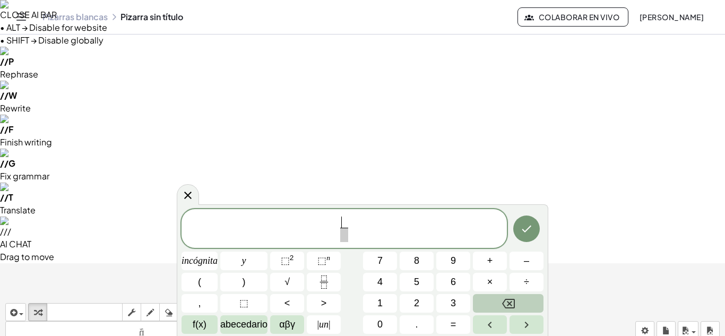
click at [508, 300] on icon "Retroceso" at bounding box center [508, 303] width 13 height 13
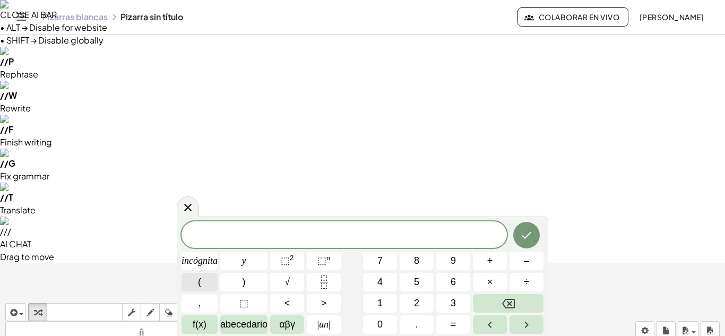
click at [205, 281] on button "(" at bounding box center [200, 282] width 36 height 19
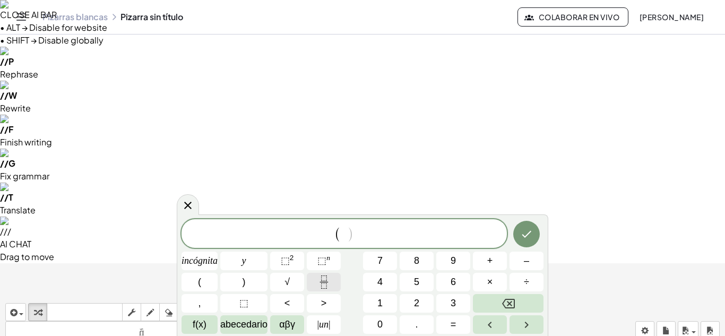
click at [318, 288] on icon "Fracción" at bounding box center [323, 281] width 13 height 13
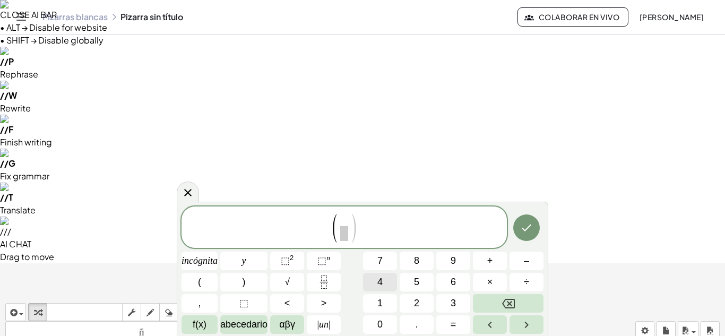
click at [373, 283] on button "4" at bounding box center [380, 282] width 34 height 19
click at [352, 236] on span ")" at bounding box center [354, 228] width 8 height 31
click at [345, 235] on span at bounding box center [344, 234] width 8 height 14
click at [346, 221] on span "4" at bounding box center [344, 220] width 6 height 12
click at [499, 297] on button "Retroceso" at bounding box center [508, 303] width 71 height 19
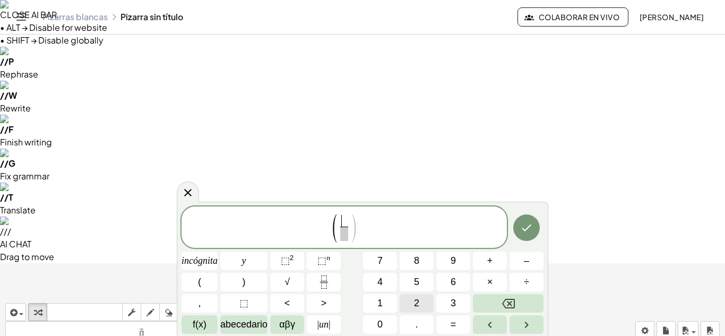
click at [424, 295] on button "2" at bounding box center [417, 303] width 34 height 19
click at [292, 257] on font "2" at bounding box center [292, 258] width 4 height 8
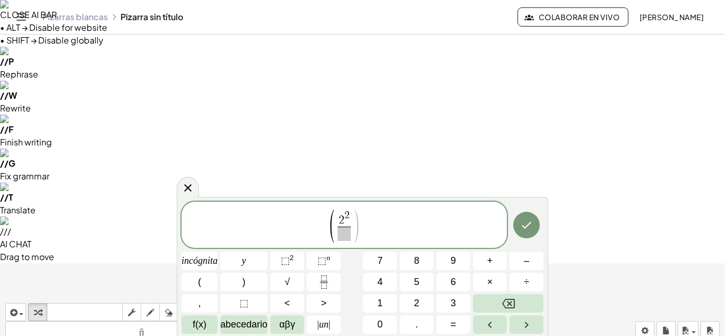
click at [343, 241] on span "( 2 2 ​ ​ )" at bounding box center [345, 225] width 32 height 33
click at [344, 238] on span at bounding box center [344, 234] width 13 height 14
click at [415, 309] on span "2" at bounding box center [416, 303] width 5 height 14
click at [294, 288] on button "√" at bounding box center [287, 282] width 34 height 19
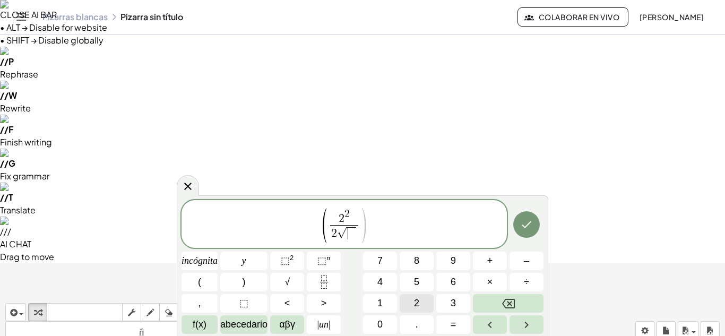
click at [415, 310] on span "2" at bounding box center [416, 303] width 5 height 14
click at [519, 321] on button "Flecha derecha" at bounding box center [527, 324] width 34 height 19
click at [519, 323] on button "Flecha derecha" at bounding box center [527, 324] width 34 height 19
click at [262, 285] on button ")" at bounding box center [243, 282] width 47 height 19
click at [375, 213] on span "( 2 2 2 √ 2 ​ )" at bounding box center [344, 224] width 325 height 37
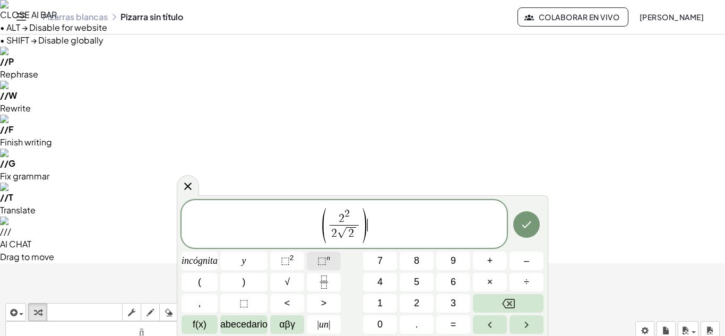
click at [325, 256] on font "⬚" at bounding box center [321, 260] width 9 height 11
click at [416, 303] on font "2" at bounding box center [416, 303] width 5 height 11
click at [512, 302] on icon "Retroceso" at bounding box center [508, 303] width 13 height 13
click at [334, 261] on button "⬚ n" at bounding box center [324, 261] width 34 height 19
click at [417, 303] on font "2" at bounding box center [416, 303] width 5 height 11
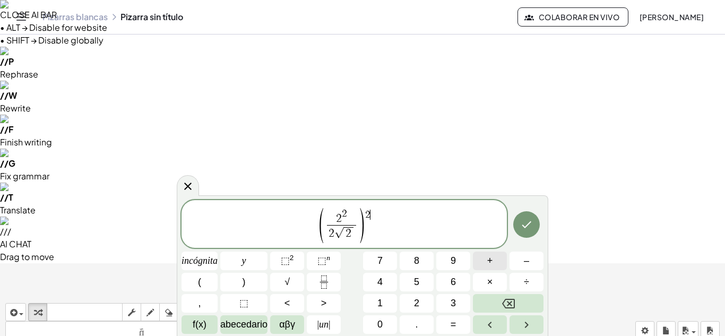
click at [490, 259] on font "+" at bounding box center [490, 260] width 6 height 11
click at [297, 282] on button "√" at bounding box center [287, 282] width 34 height 19
click at [408, 295] on button "2" at bounding box center [417, 303] width 34 height 19
click at [526, 229] on icon "Hecho" at bounding box center [526, 224] width 13 height 13
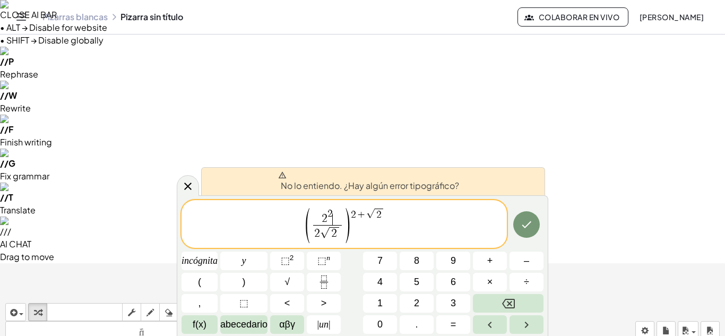
click at [333, 218] on span "2 2 ​" at bounding box center [327, 217] width 29 height 16
click at [522, 225] on icon "Hecho" at bounding box center [526, 224] width 13 height 13
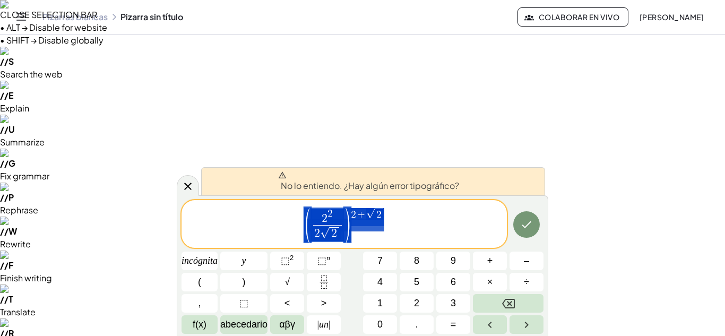
drag, startPoint x: 360, startPoint y: 237, endPoint x: 319, endPoint y: 227, distance: 42.6
click at [319, 227] on span "( 2 2 2 √ 2 ​ ) 2 + √ 2" at bounding box center [344, 224] width 325 height 37
click at [536, 225] on button "Hecho" at bounding box center [526, 224] width 27 height 27
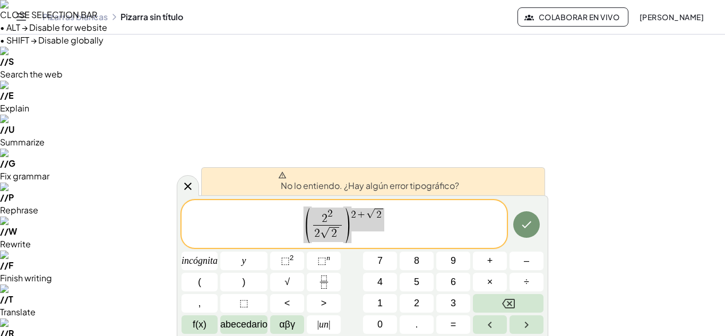
click at [373, 234] on span "( 2 2 2 √ 2 ​ ) 2 + √ 2" at bounding box center [344, 224] width 325 height 37
click at [332, 214] on span "2" at bounding box center [329, 214] width 5 height 10
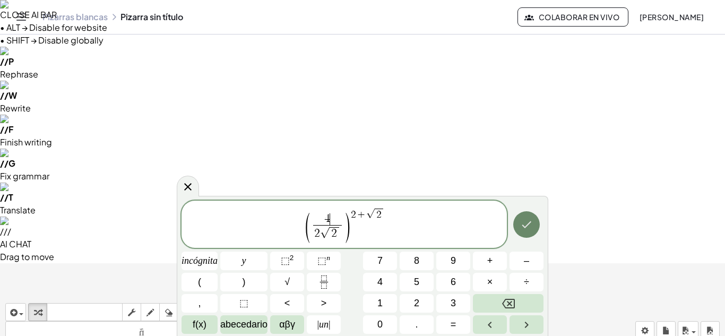
click at [527, 223] on icon "Hecho" at bounding box center [526, 224] width 13 height 13
click at [286, 259] on font "⬚" at bounding box center [285, 260] width 9 height 11
click at [338, 239] on span "2" at bounding box center [335, 233] width 10 height 13
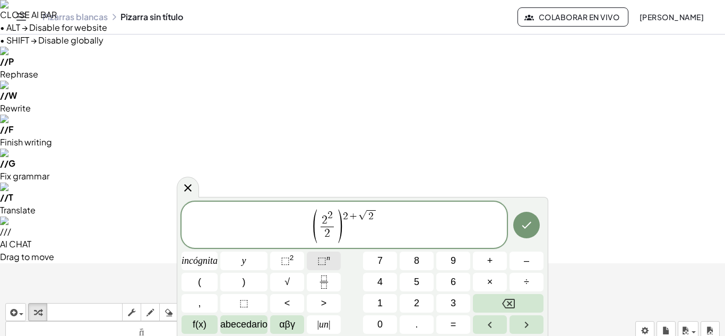
click at [320, 257] on font "⬚" at bounding box center [321, 260] width 9 height 11
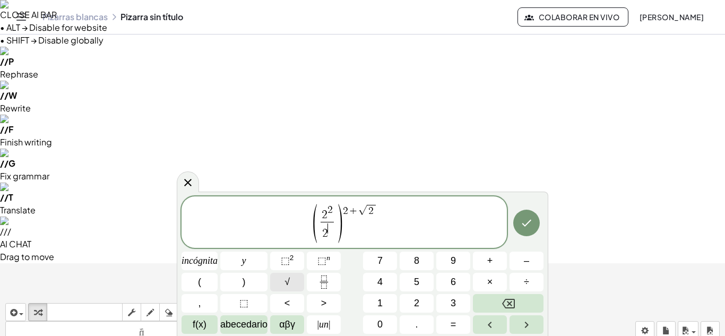
click at [299, 275] on button "√" at bounding box center [287, 282] width 34 height 19
click at [428, 304] on button "2" at bounding box center [417, 303] width 34 height 19
click at [518, 227] on button "Hecho" at bounding box center [526, 222] width 27 height 27
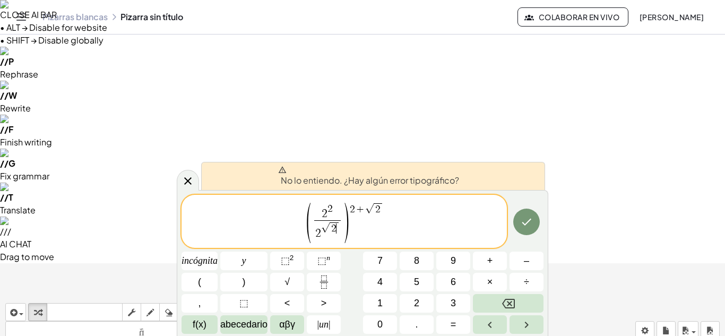
click at [356, 232] on span "( 2 2 2 √ 2 ​ ​ ) 2 + √ 2" at bounding box center [344, 222] width 325 height 42
click at [533, 227] on button "Hecho" at bounding box center [526, 222] width 27 height 27
click at [332, 213] on span "2" at bounding box center [329, 209] width 5 height 10
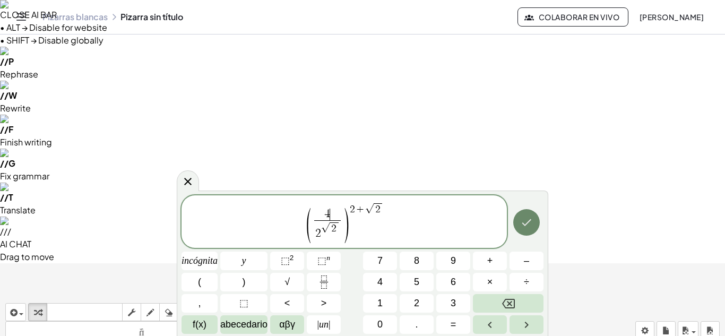
click at [526, 225] on icon "Hecho" at bounding box center [526, 222] width 13 height 13
click at [287, 257] on font "⬚" at bounding box center [285, 260] width 9 height 11
click at [501, 303] on button "Retroceso" at bounding box center [508, 303] width 71 height 19
click at [424, 305] on button "2" at bounding box center [417, 303] width 34 height 19
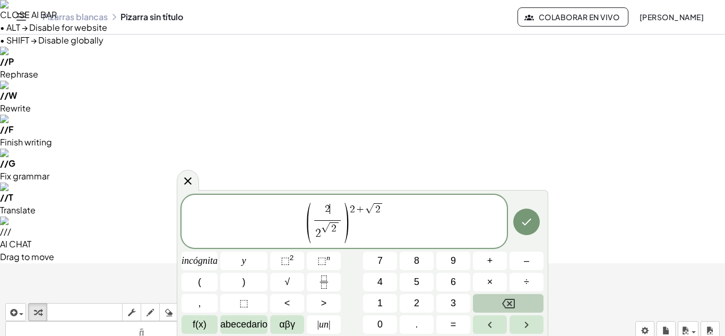
click at [523, 301] on button "Retroceso" at bounding box center [508, 303] width 71 height 19
click at [417, 298] on font "2" at bounding box center [416, 303] width 5 height 11
click at [292, 255] on font "2" at bounding box center [292, 258] width 4 height 8
click at [536, 227] on button "Hecho" at bounding box center [526, 222] width 27 height 27
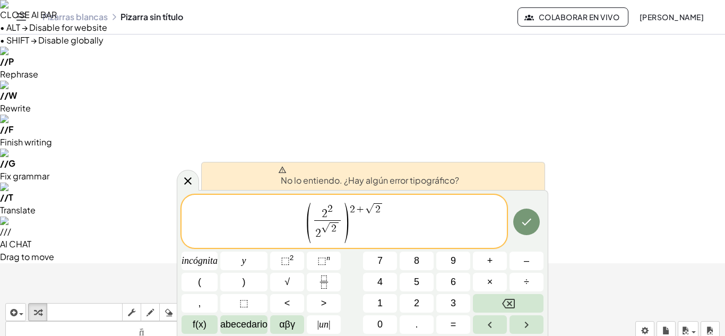
click at [352, 233] on span "( 2 2 ​ 2 √ 2 ​ ) 2 + √ 2" at bounding box center [344, 222] width 325 height 42
click at [393, 213] on span "( 2 2 2 √ 2 ​ ) 2 + √ 2 ​" at bounding box center [344, 222] width 325 height 42
click at [322, 234] on span "2 √ 2" at bounding box center [327, 230] width 27 height 21
click at [515, 223] on button "Hecho" at bounding box center [526, 222] width 27 height 27
click at [515, 226] on button "Hecho" at bounding box center [526, 222] width 27 height 27
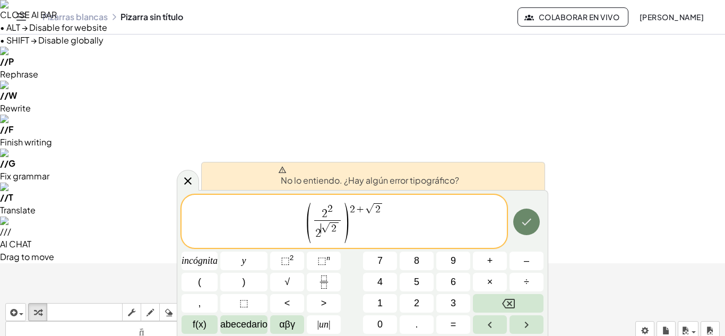
click at [515, 226] on button "Hecho" at bounding box center [526, 222] width 27 height 27
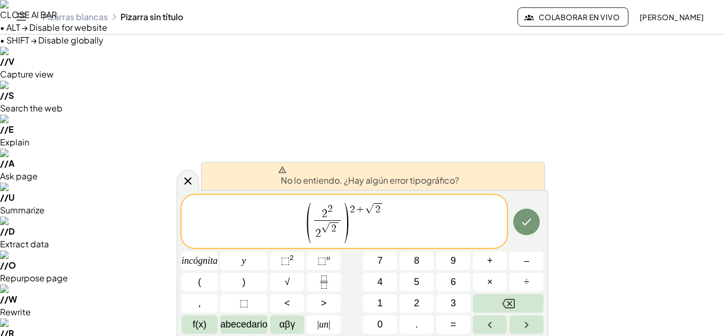
click at [218, 252] on div at bounding box center [200, 261] width 36 height 19
click at [527, 228] on icon "Hecho" at bounding box center [526, 221] width 13 height 13
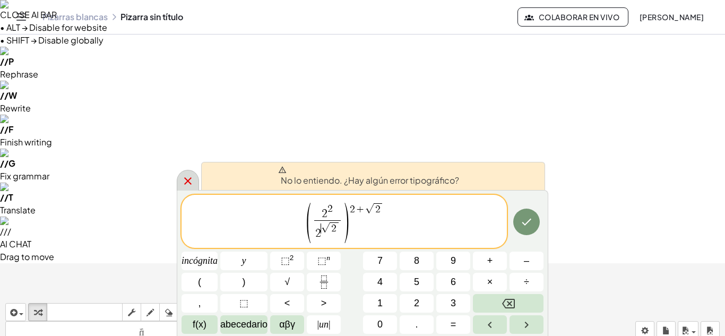
click at [193, 183] on icon at bounding box center [188, 181] width 13 height 13
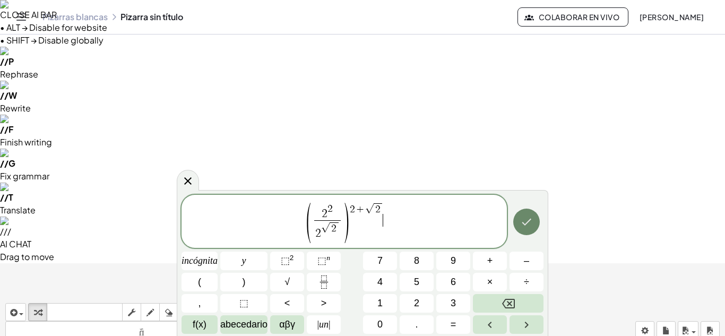
click at [525, 228] on icon "Hecho" at bounding box center [526, 221] width 13 height 13
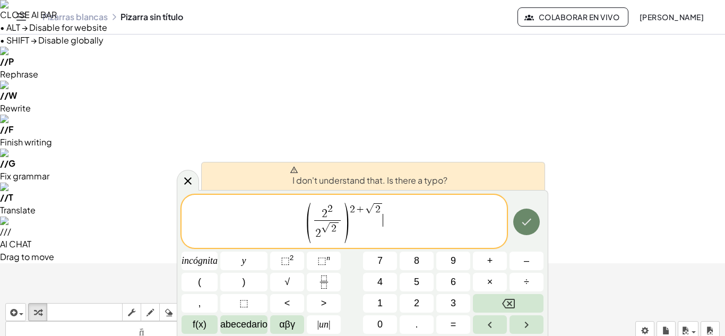
click at [525, 228] on icon "Hecho" at bounding box center [526, 221] width 13 height 13
click at [536, 226] on button "Hecho" at bounding box center [526, 222] width 27 height 27
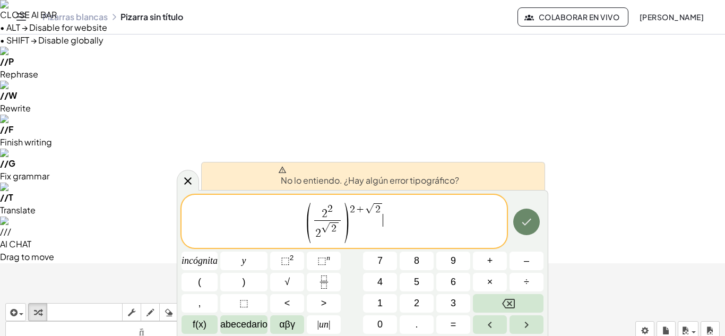
click at [536, 226] on button "Hecho" at bounding box center [526, 222] width 27 height 27
click at [354, 230] on span "( 2 2 2 √ 2 ​ ) 2 + √ 2 ​" at bounding box center [344, 222] width 325 height 42
click at [325, 231] on span "√" at bounding box center [325, 228] width 8 height 10
click at [350, 217] on span ")" at bounding box center [346, 223] width 8 height 45
click at [391, 208] on span "( 2 2 2 √ 2 ​ ) ​ 2 + √ 2" at bounding box center [344, 222] width 325 height 42
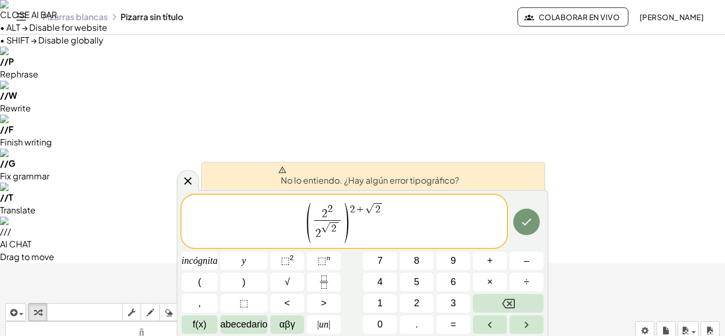
click at [350, 218] on span ")" at bounding box center [346, 223] width 8 height 45
click at [322, 224] on span "√" at bounding box center [325, 228] width 8 height 10
click at [520, 218] on icon "Hecho" at bounding box center [526, 221] width 13 height 13
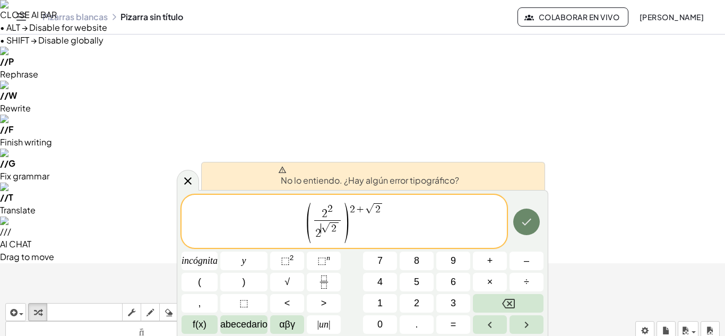
click at [520, 218] on icon "Hecho" at bounding box center [526, 221] width 13 height 13
click at [520, 219] on icon "Hecho" at bounding box center [526, 221] width 13 height 13
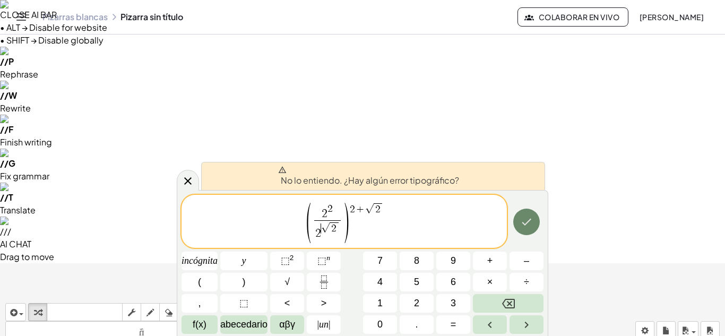
click at [520, 219] on icon "Hecho" at bounding box center [526, 221] width 13 height 13
click at [520, 221] on icon "Hecho" at bounding box center [526, 221] width 13 height 13
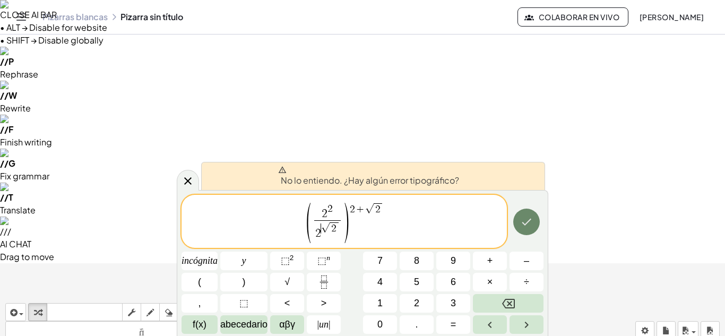
click at [520, 221] on icon "Hecho" at bounding box center [526, 221] width 13 height 13
click at [376, 230] on span "( 2 2 2 ​ √ 2 ​ ) 2 + √ 2" at bounding box center [344, 222] width 325 height 42
click at [523, 221] on icon "Hecho" at bounding box center [526, 221] width 13 height 13
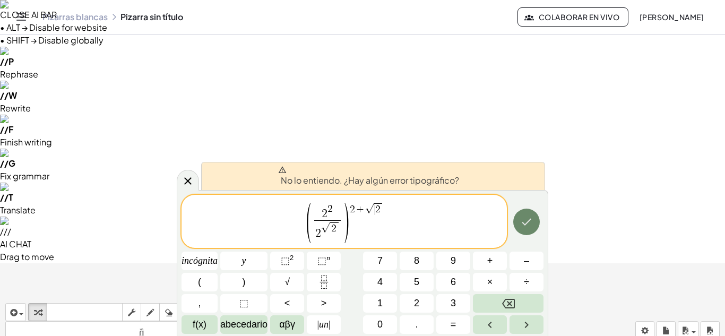
click at [523, 221] on icon "Hecho" at bounding box center [526, 221] width 13 height 13
click at [194, 182] on div at bounding box center [188, 180] width 22 height 21
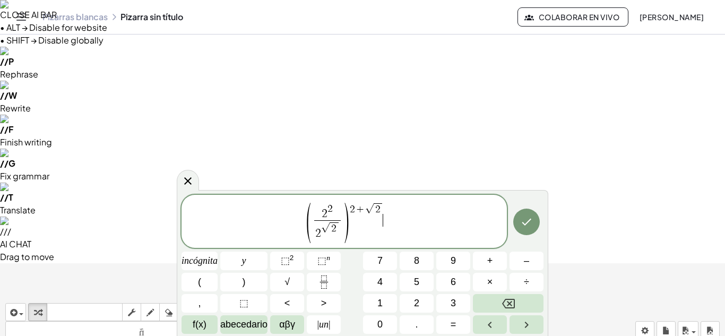
click at [516, 218] on button "Hecho" at bounding box center [526, 222] width 27 height 27
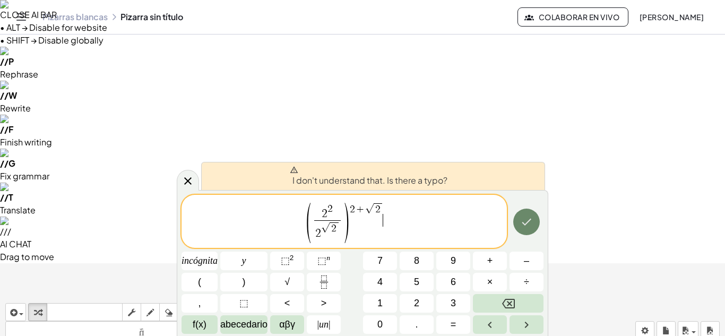
click at [516, 219] on button "Hecho" at bounding box center [526, 222] width 27 height 27
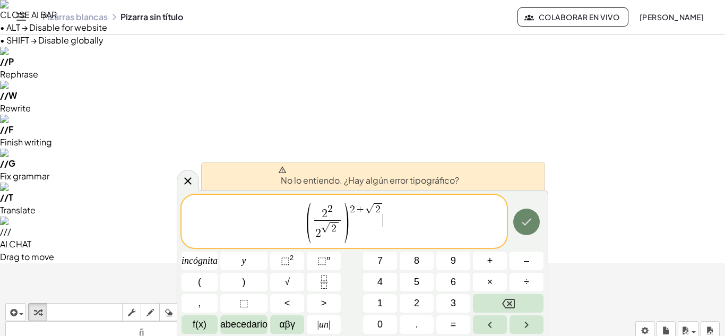
click at [516, 219] on button "Hecho" at bounding box center [526, 222] width 27 height 27
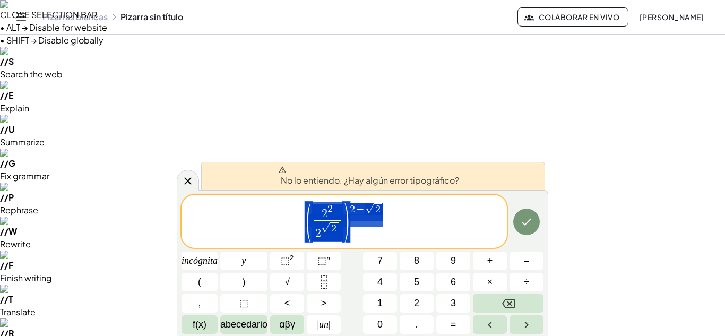
drag, startPoint x: 357, startPoint y: 232, endPoint x: 298, endPoint y: 216, distance: 61.0
click at [298, 216] on span "( 2 2 2 √ 2 ​ ) 2 + √ 2" at bounding box center [344, 222] width 325 height 42
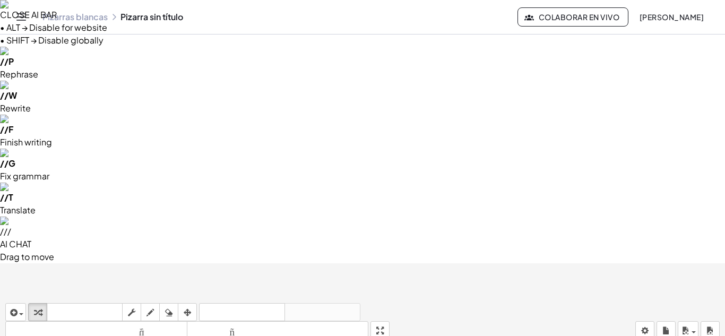
click at [0, 0] on button "y" at bounding box center [0, 0] width 0 height 0
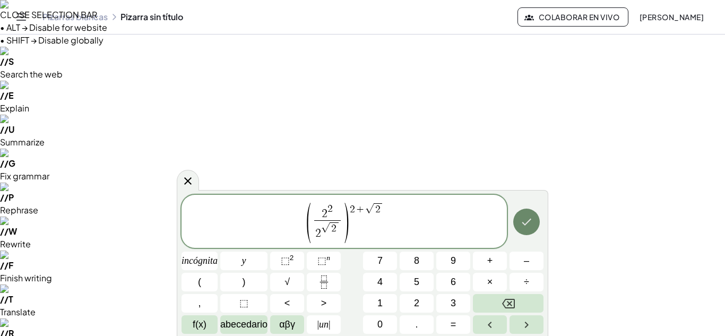
click at [517, 230] on button "Hecho" at bounding box center [526, 222] width 27 height 27
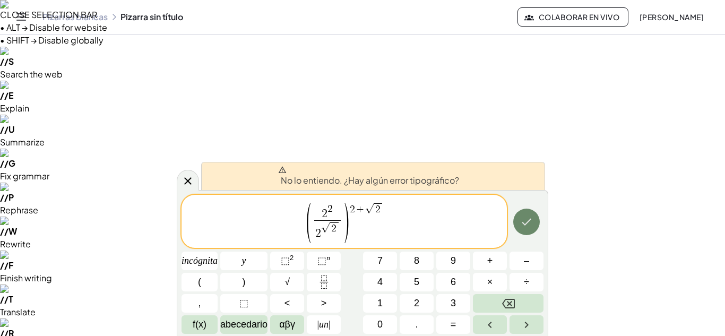
click at [517, 230] on button "Hecho" at bounding box center [526, 222] width 27 height 27
